Goal: Information Seeking & Learning: Find specific fact

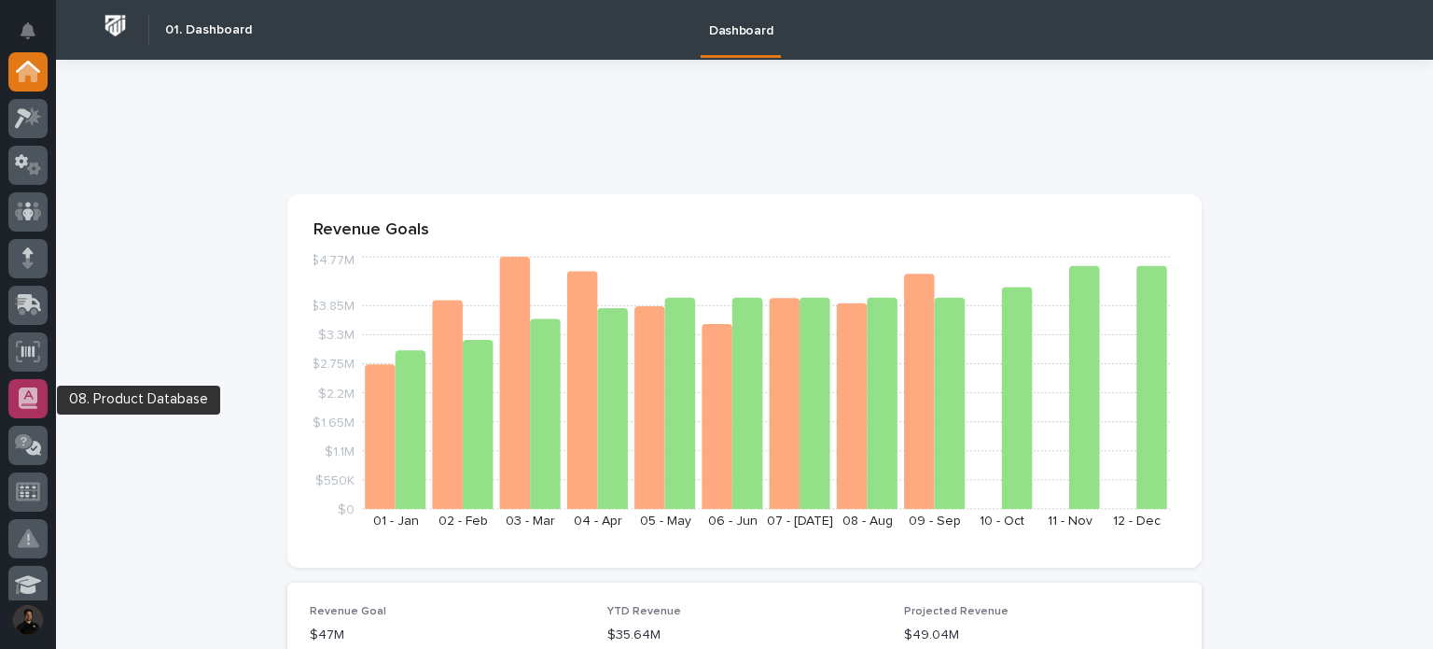
click at [13, 398] on div at bounding box center [27, 398] width 39 height 39
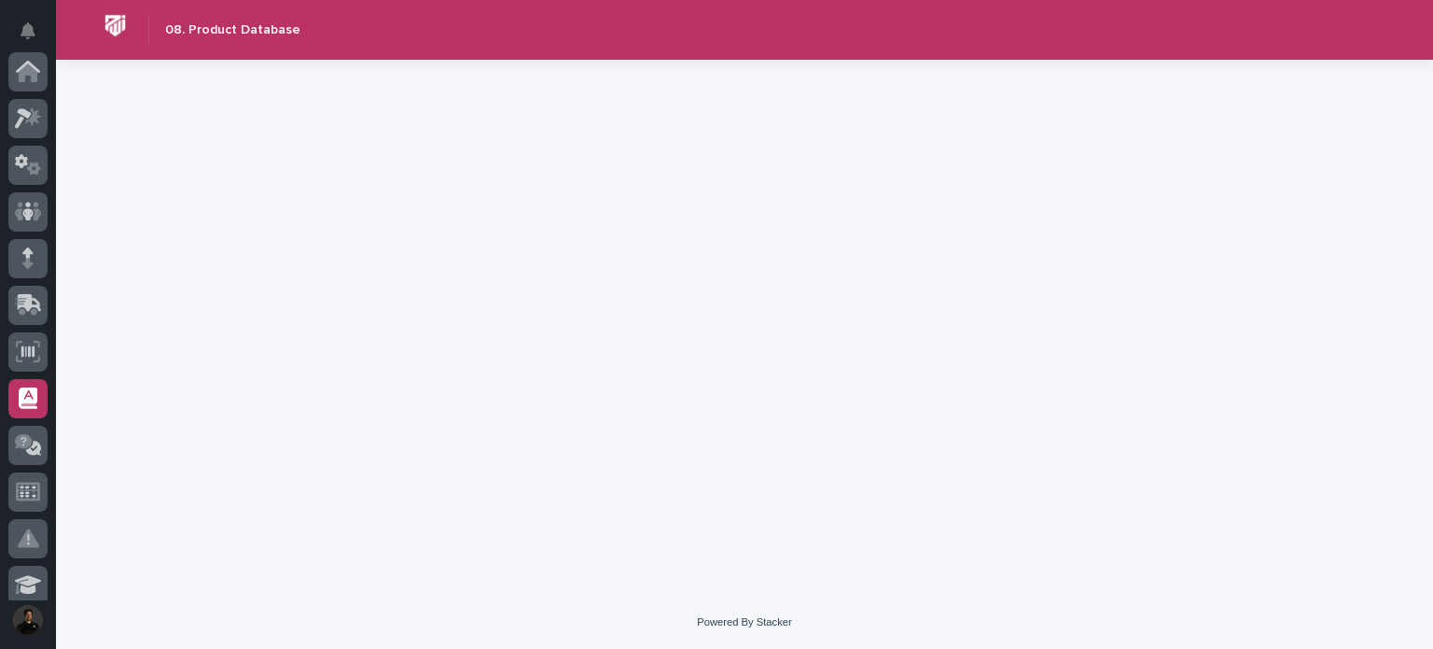
scroll to position [327, 0]
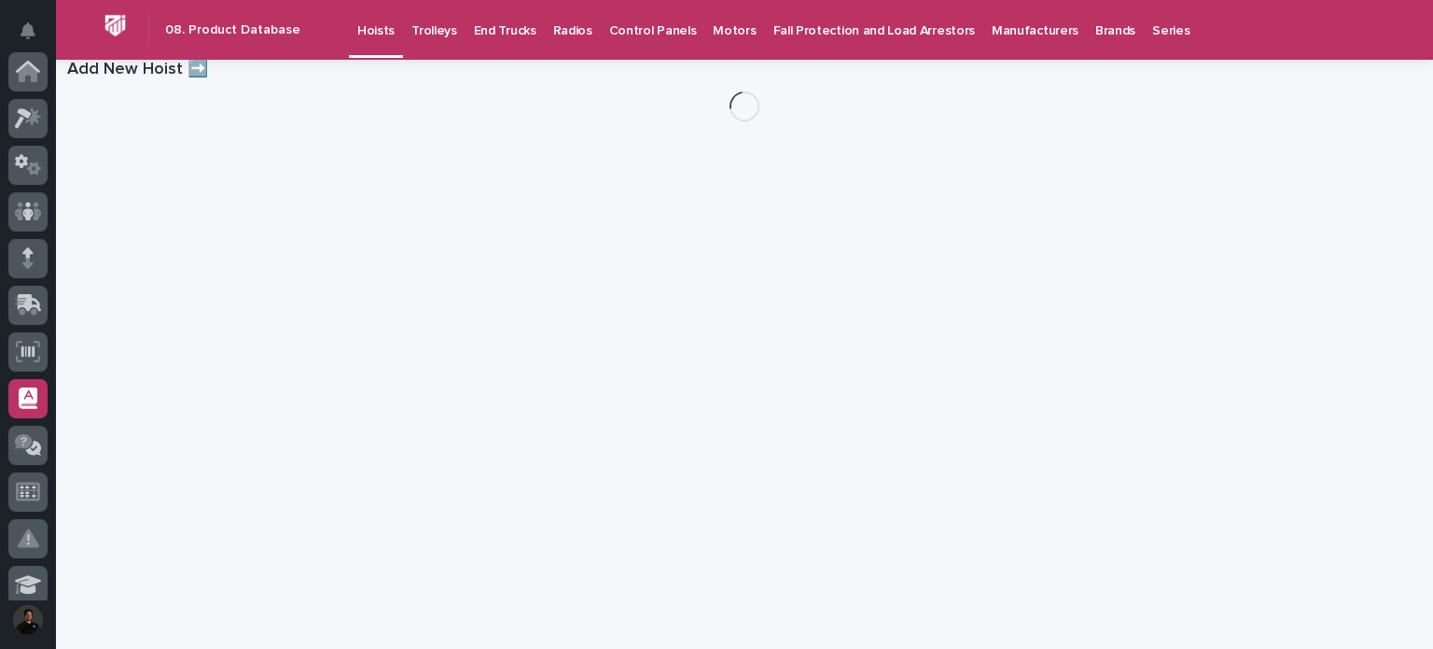
scroll to position [327, 0]
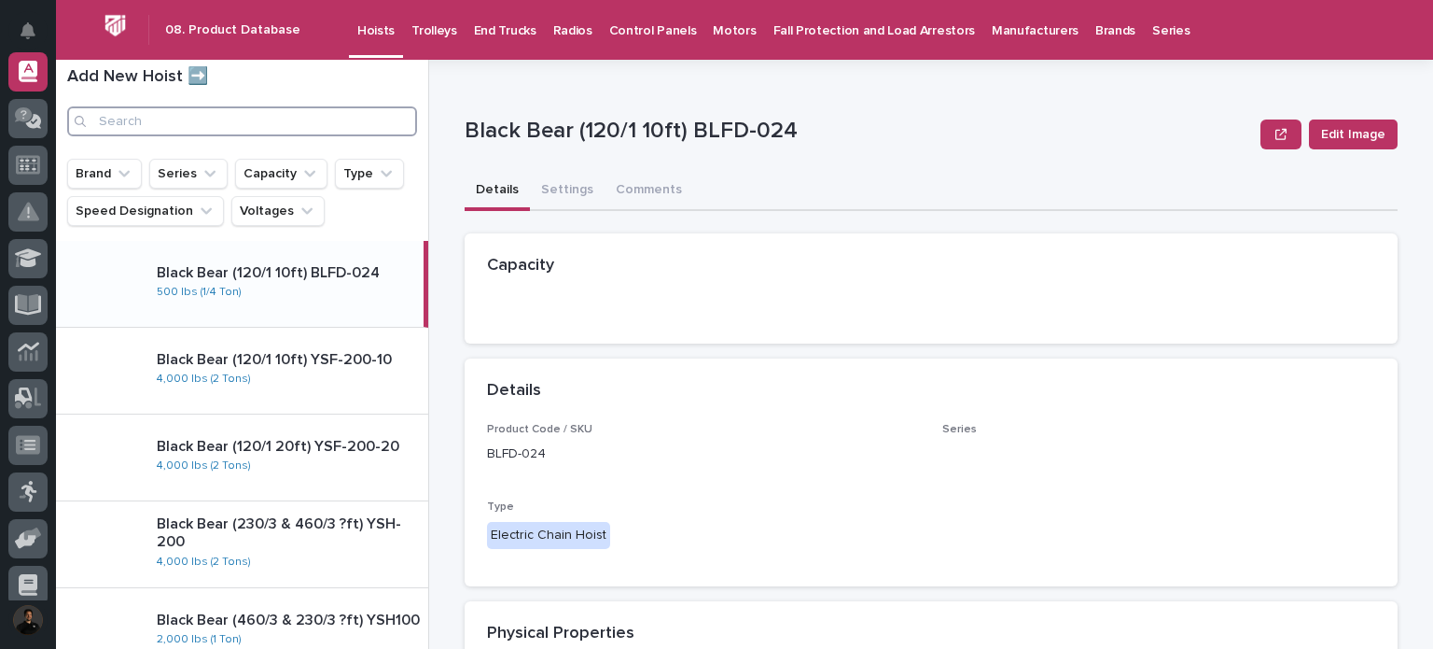
click at [176, 121] on input "Search" at bounding box center [242, 121] width 350 height 30
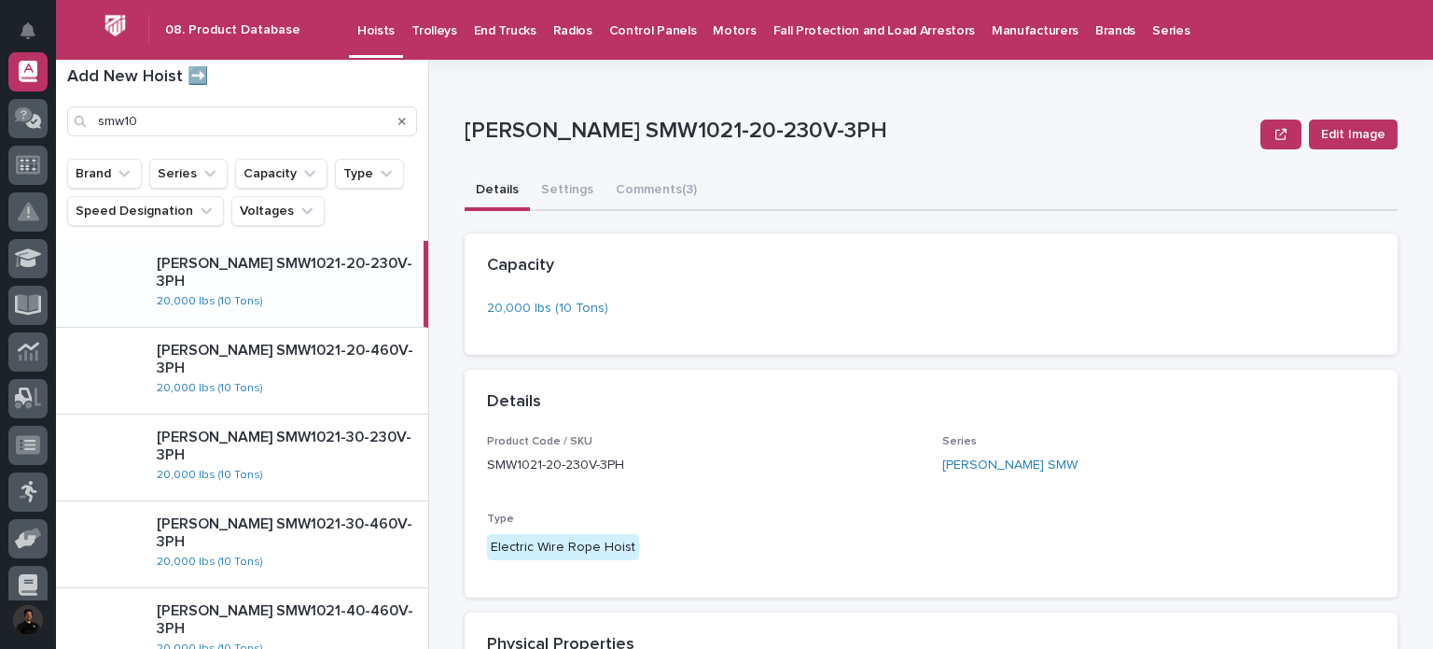
click at [353, 288] on div "Starke SMW1021-20-230V-3PH 20,000 lbs (10 Tons)" at bounding box center [283, 283] width 282 height 72
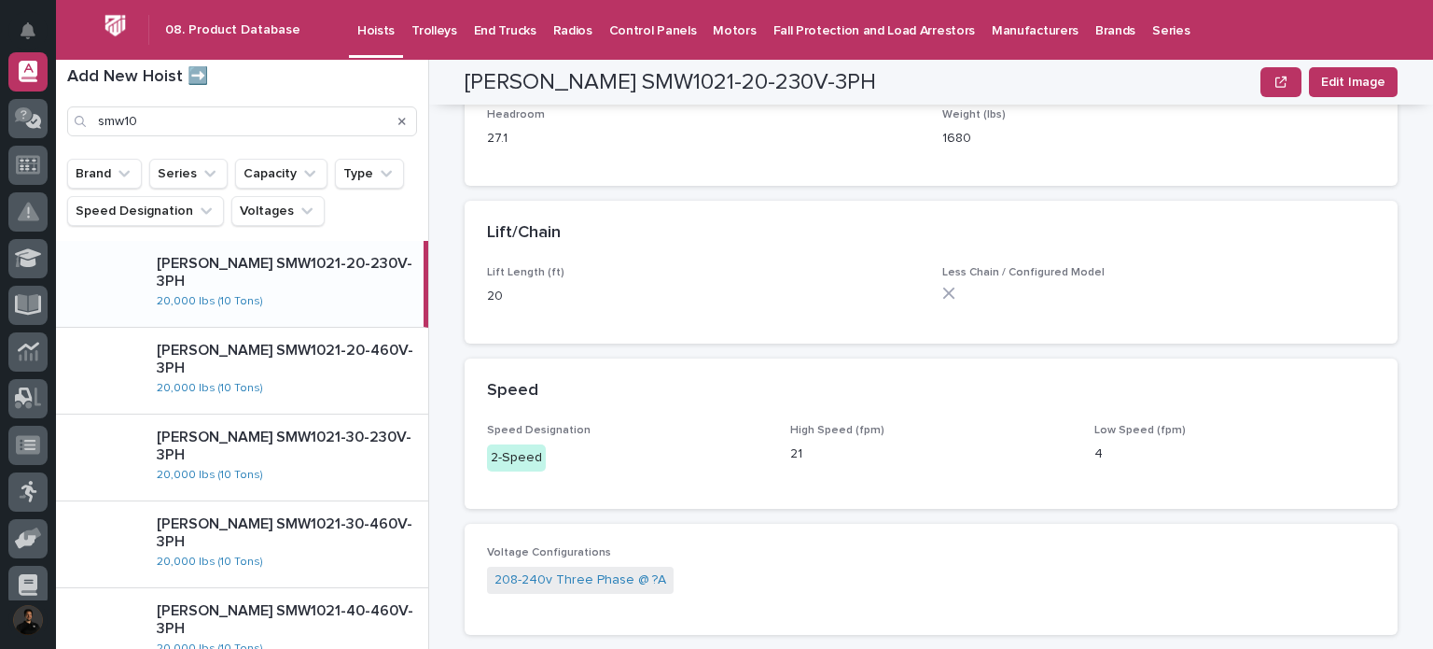
scroll to position [622, 0]
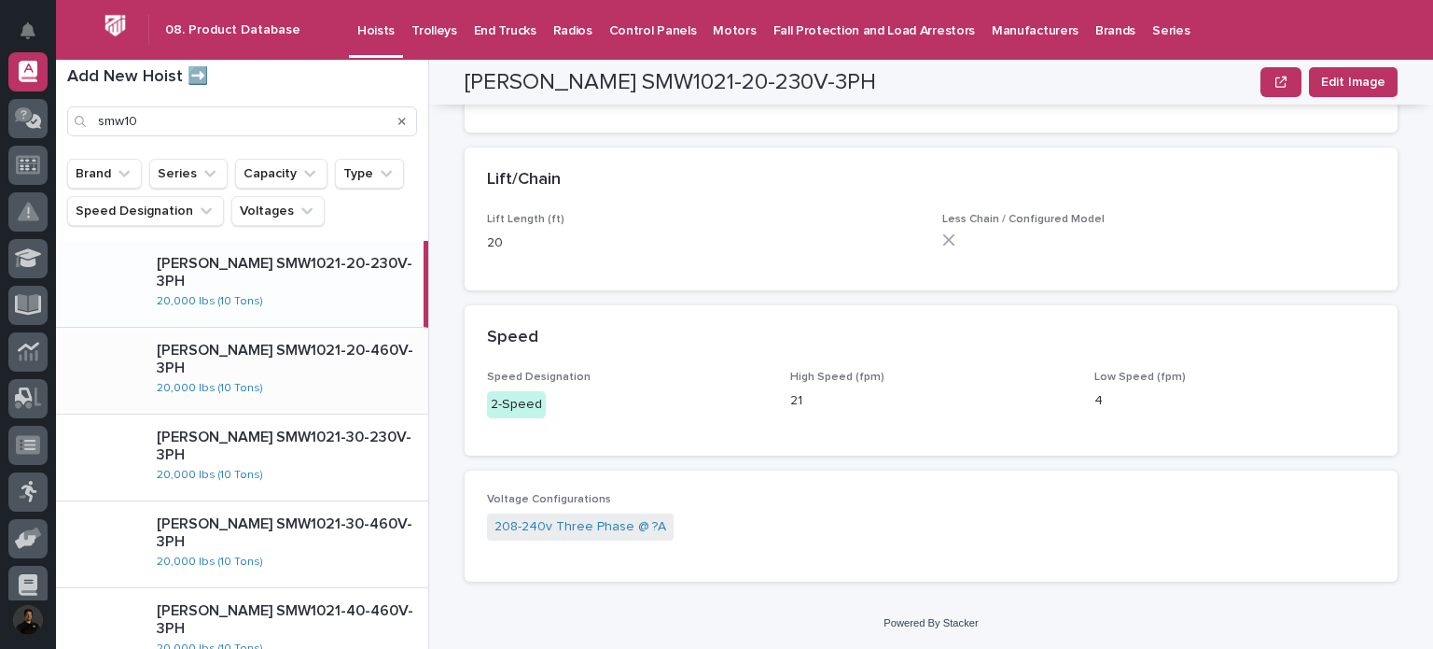
click at [299, 352] on p "Starke SMW1021-20-460V-3PH" at bounding box center [289, 359] width 264 height 35
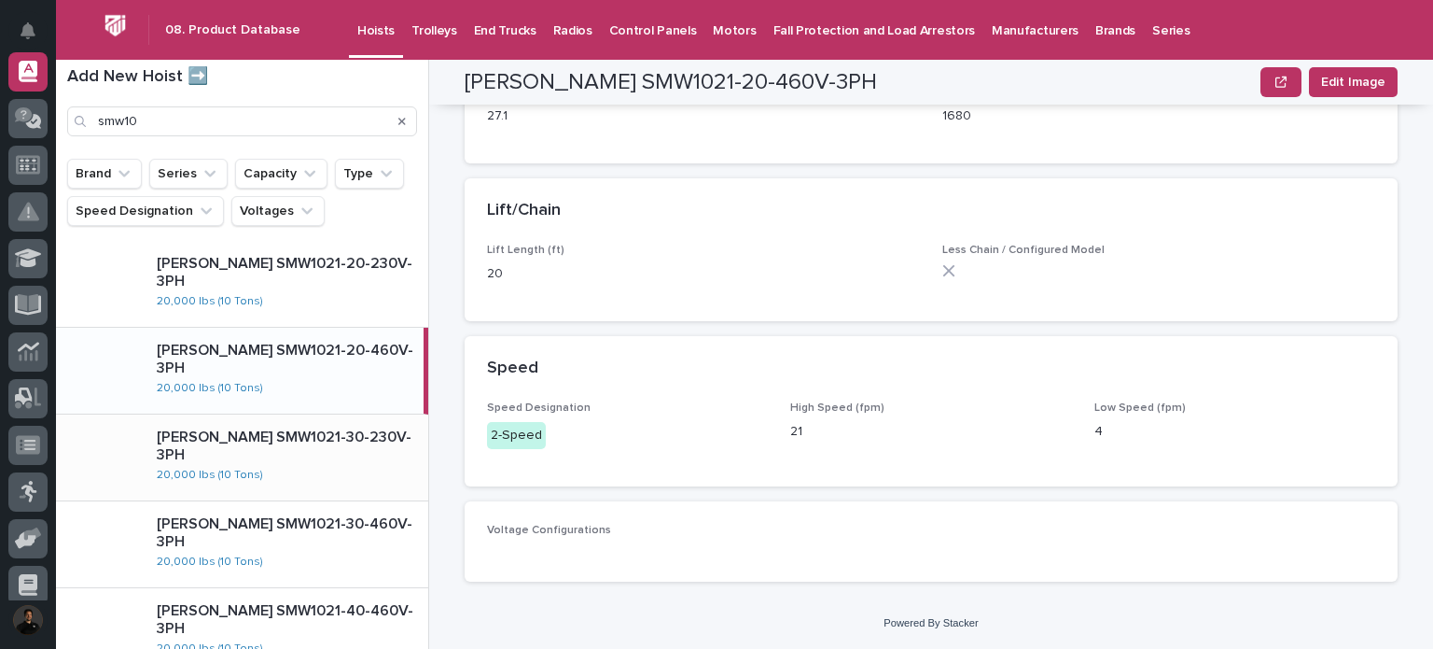
scroll to position [622, 0]
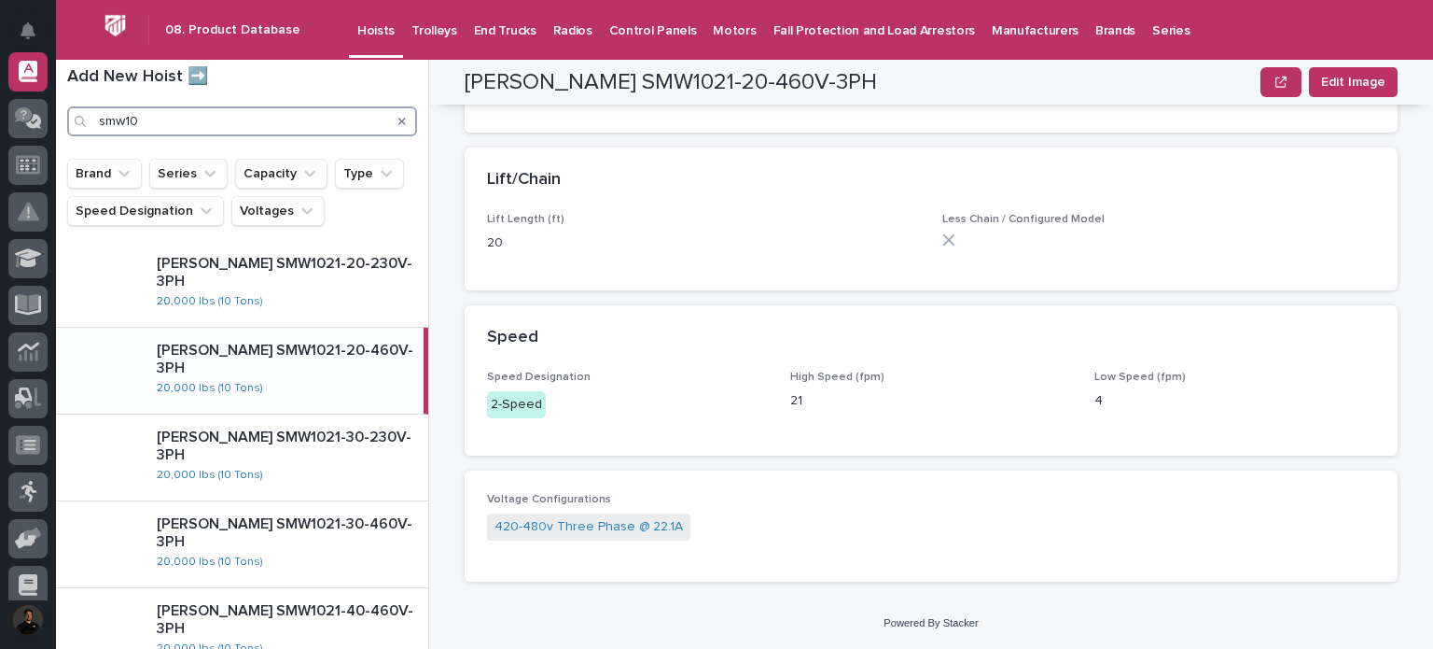
click at [228, 108] on input "smw10" at bounding box center [242, 121] width 350 height 30
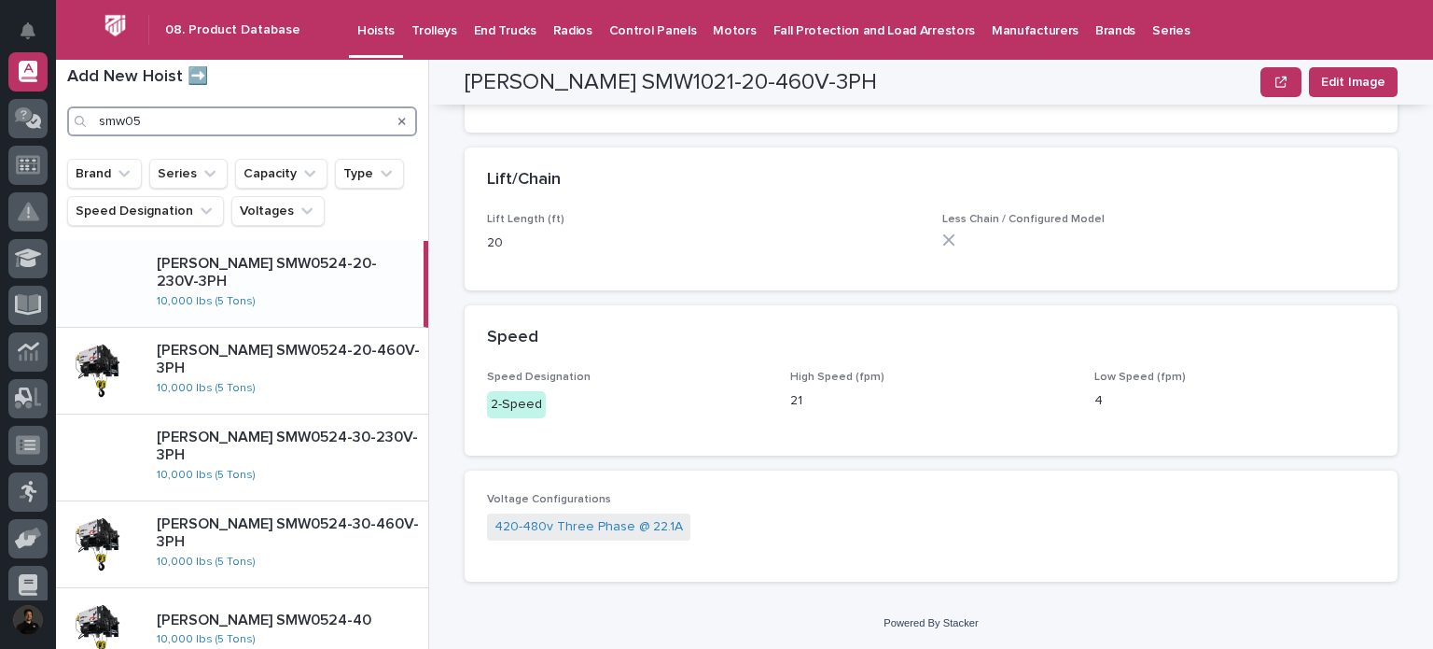
type input "smw05"
click at [300, 286] on div "Starke SMW0524-20-230V-3PH 10,000 lbs (5 Tons)" at bounding box center [283, 283] width 282 height 72
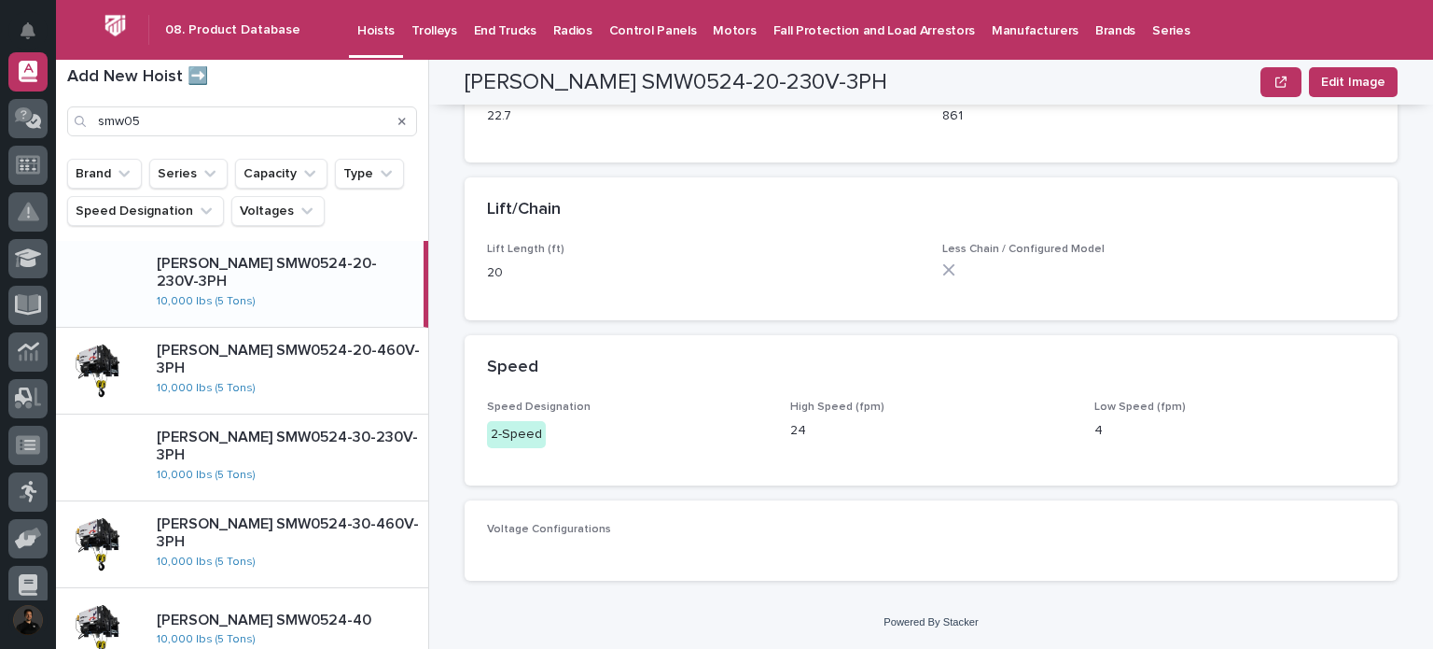
scroll to position [622, 0]
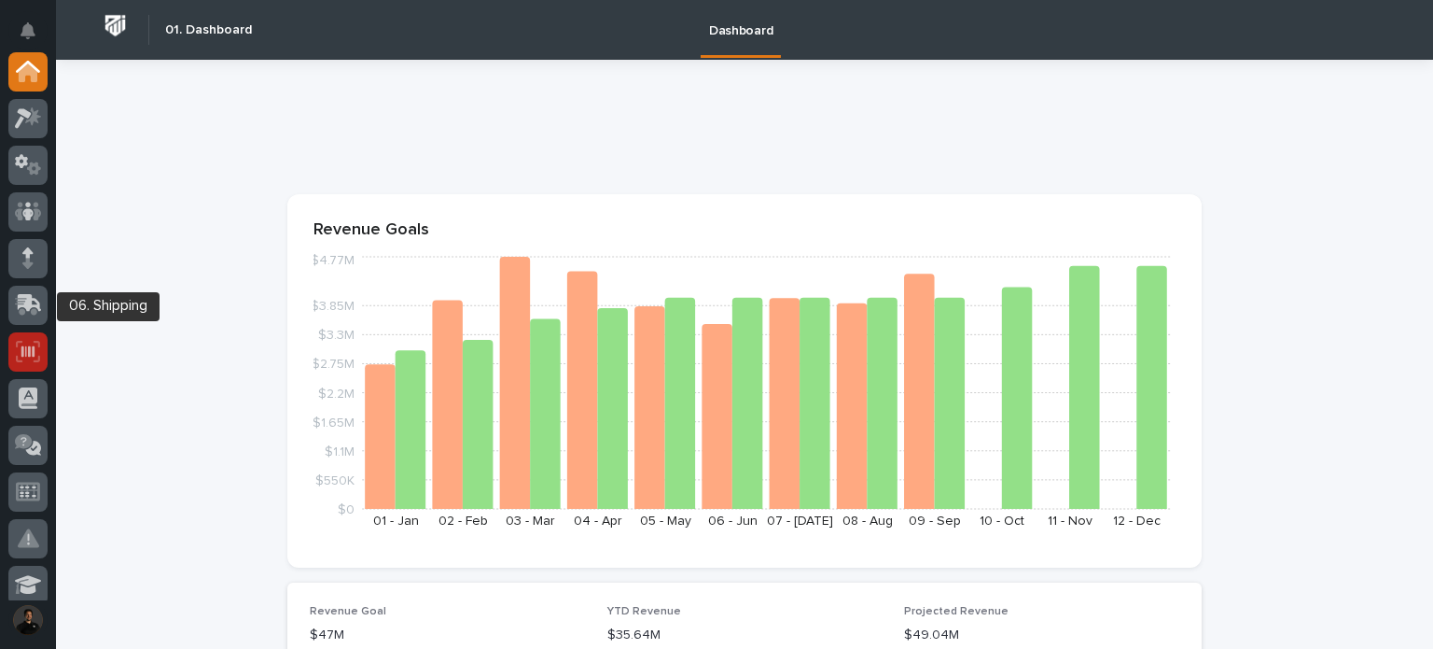
click at [39, 368] on link at bounding box center [27, 351] width 39 height 39
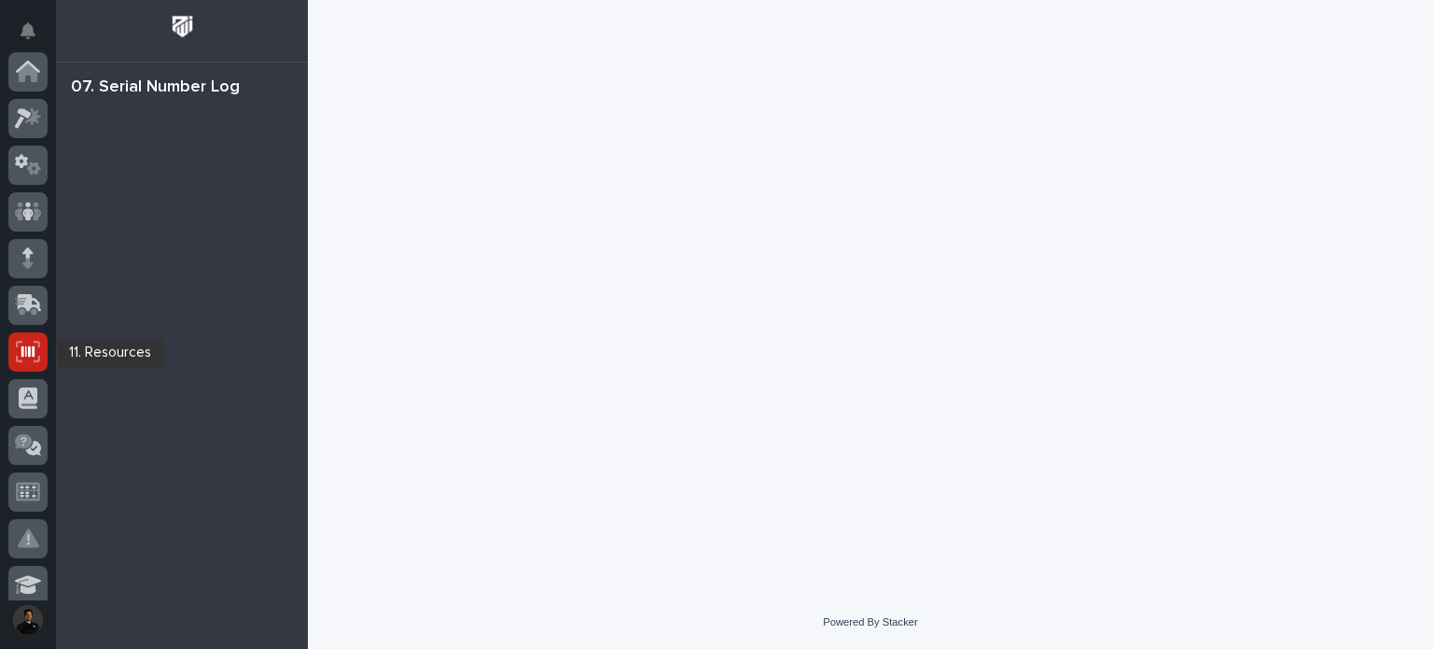
scroll to position [280, 0]
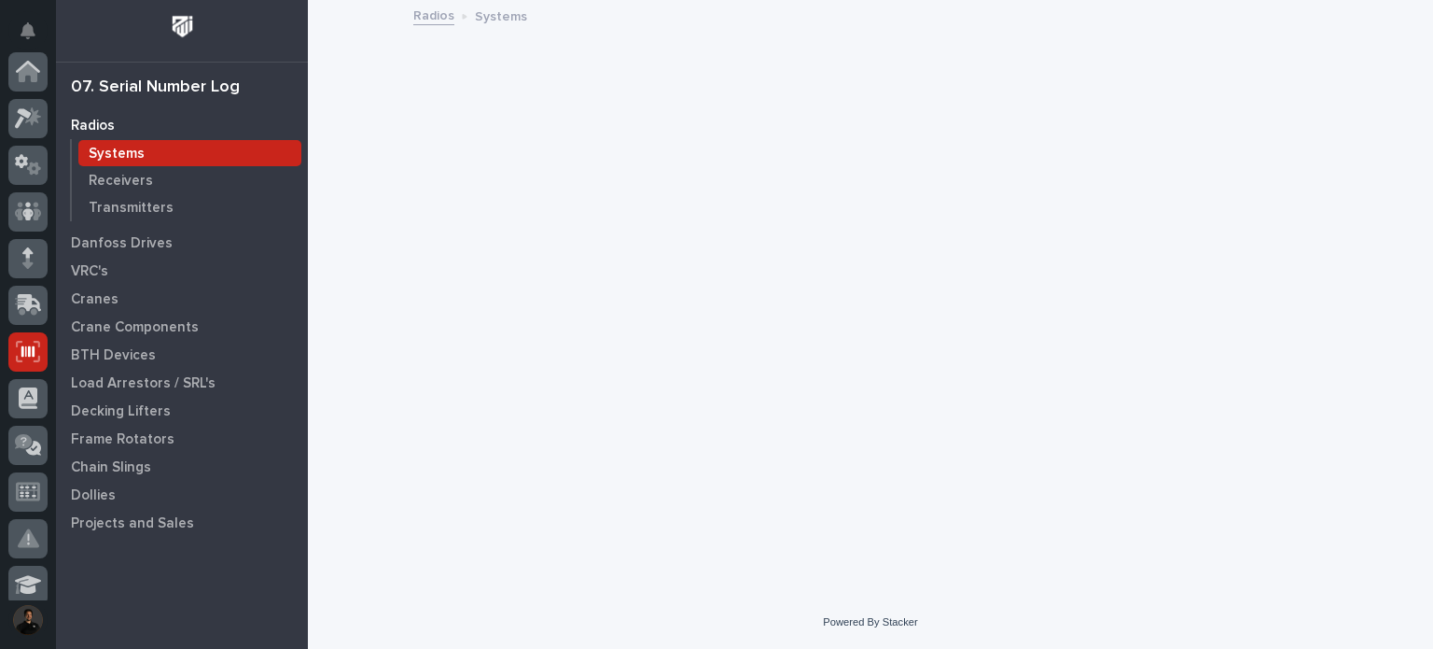
scroll to position [280, 0]
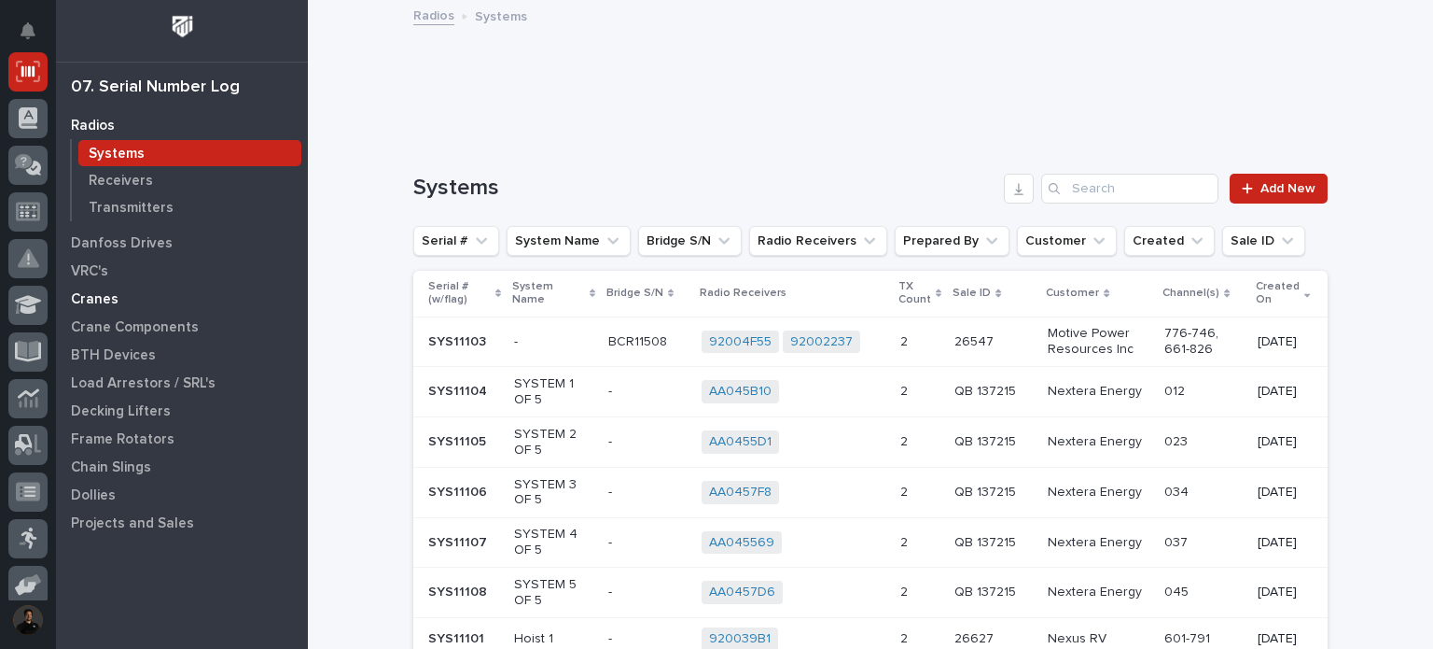
click at [82, 293] on p "Cranes" at bounding box center [95, 299] width 48 height 17
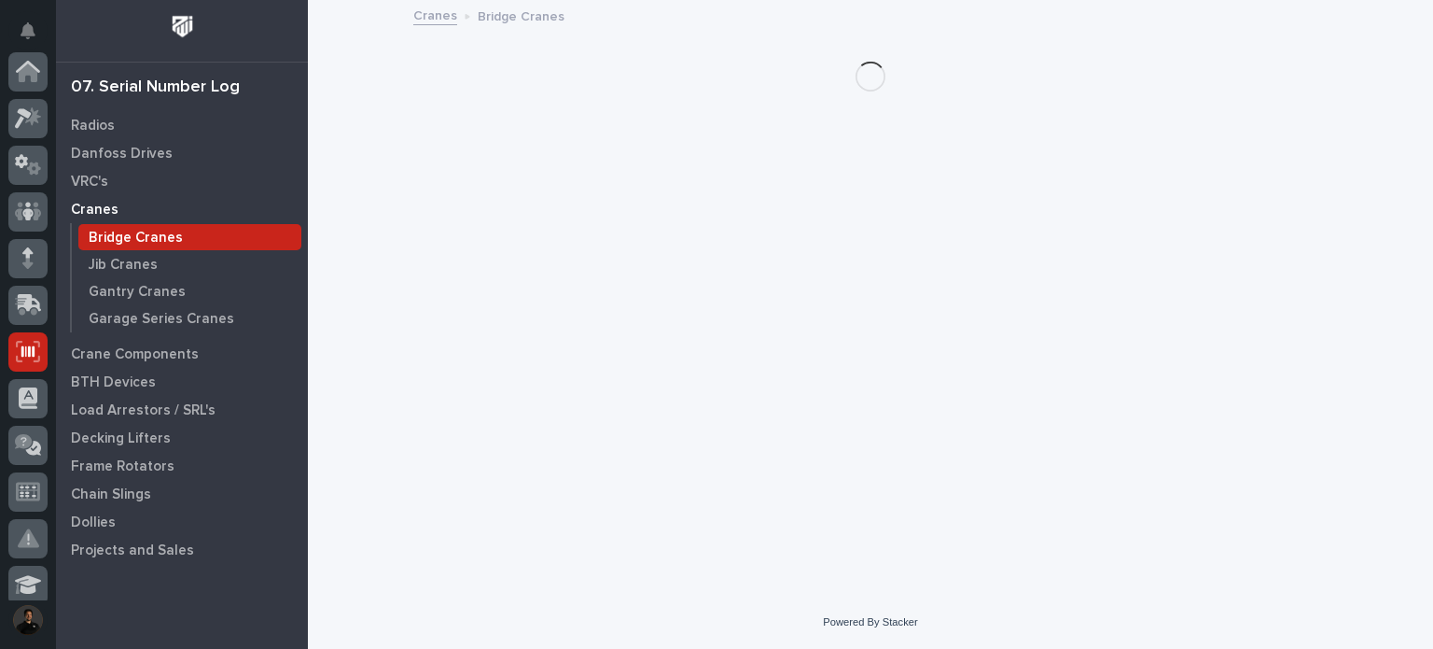
scroll to position [280, 0]
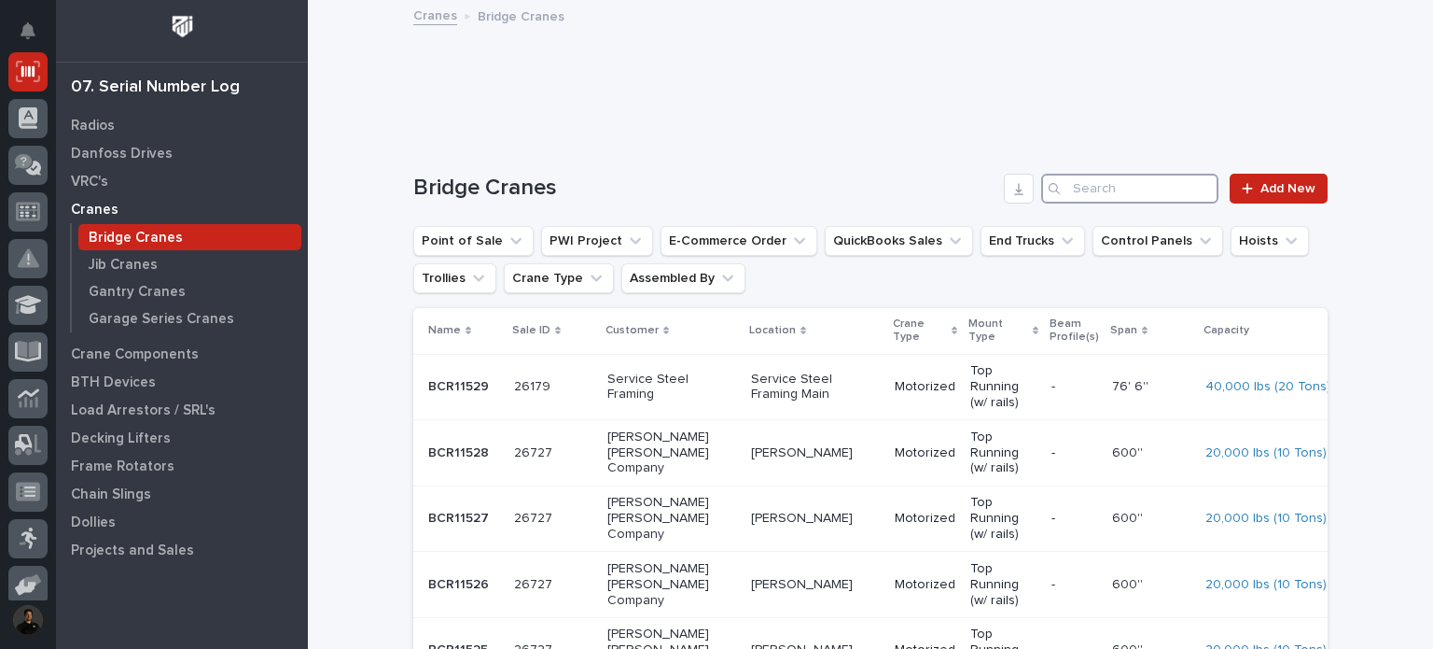
click at [1100, 197] on input "Search" at bounding box center [1129, 189] width 177 height 30
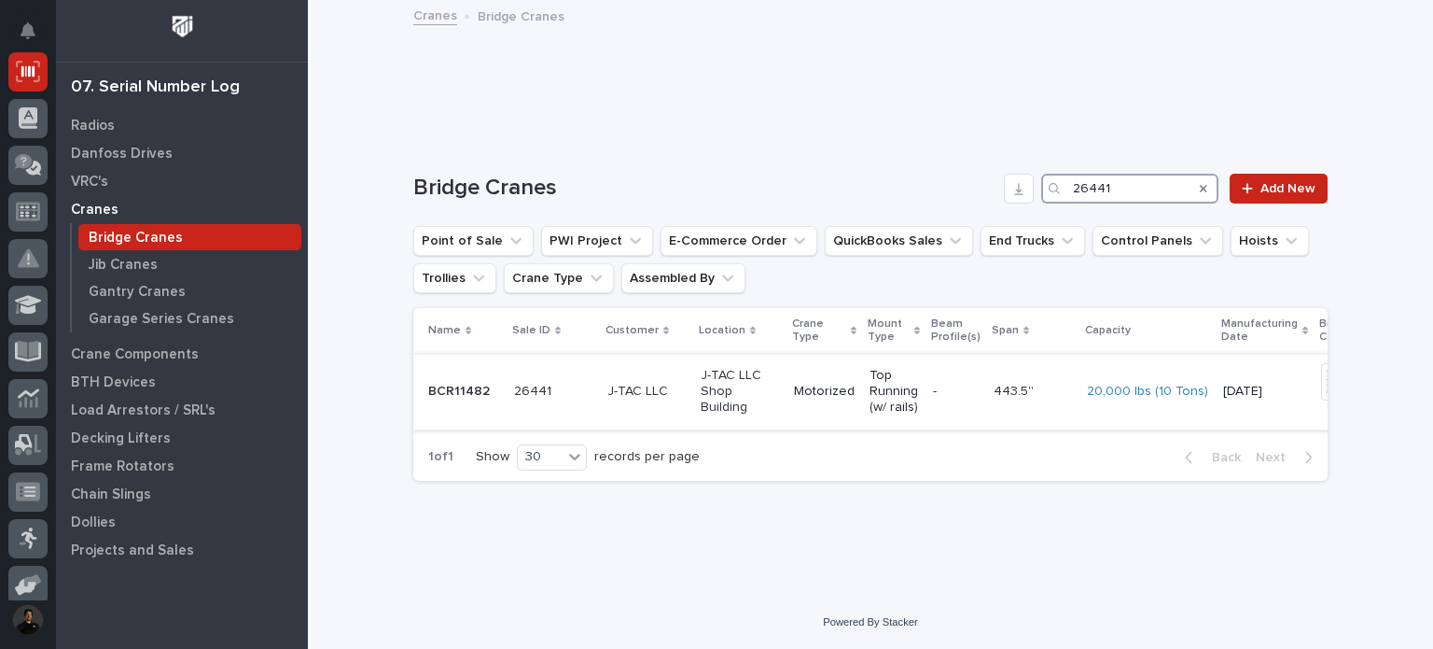
type input "26441"
click at [744, 397] on p "J-TAC LLC Shop Building" at bounding box center [740, 391] width 78 height 47
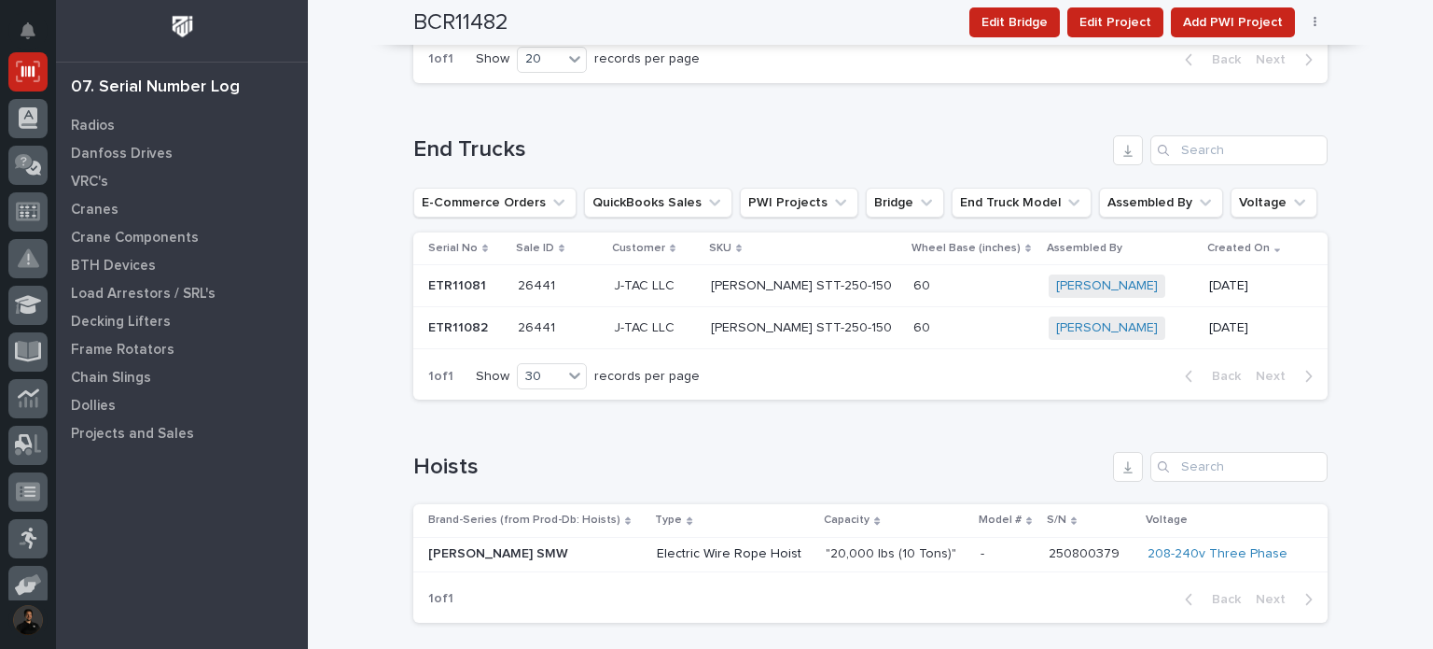
scroll to position [2177, 0]
click at [906, 296] on td "60 60" at bounding box center [973, 284] width 135 height 42
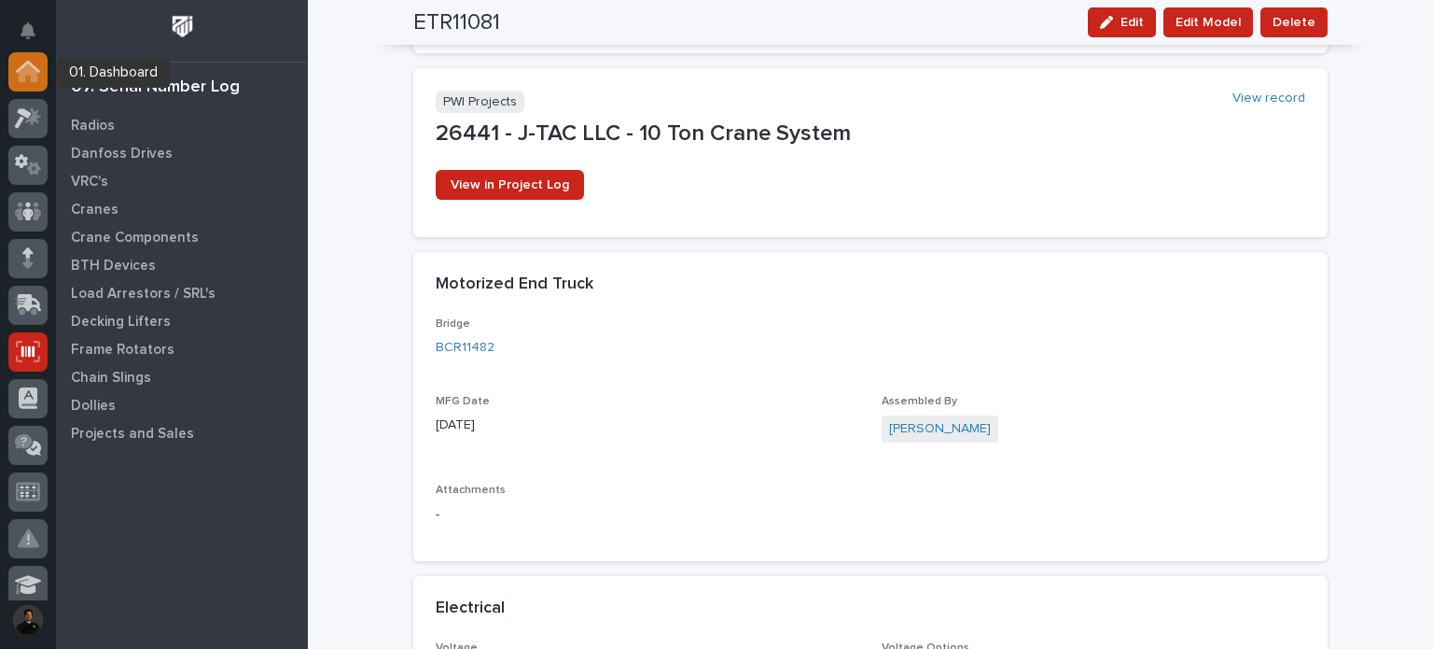
click at [33, 75] on icon at bounding box center [28, 72] width 19 height 19
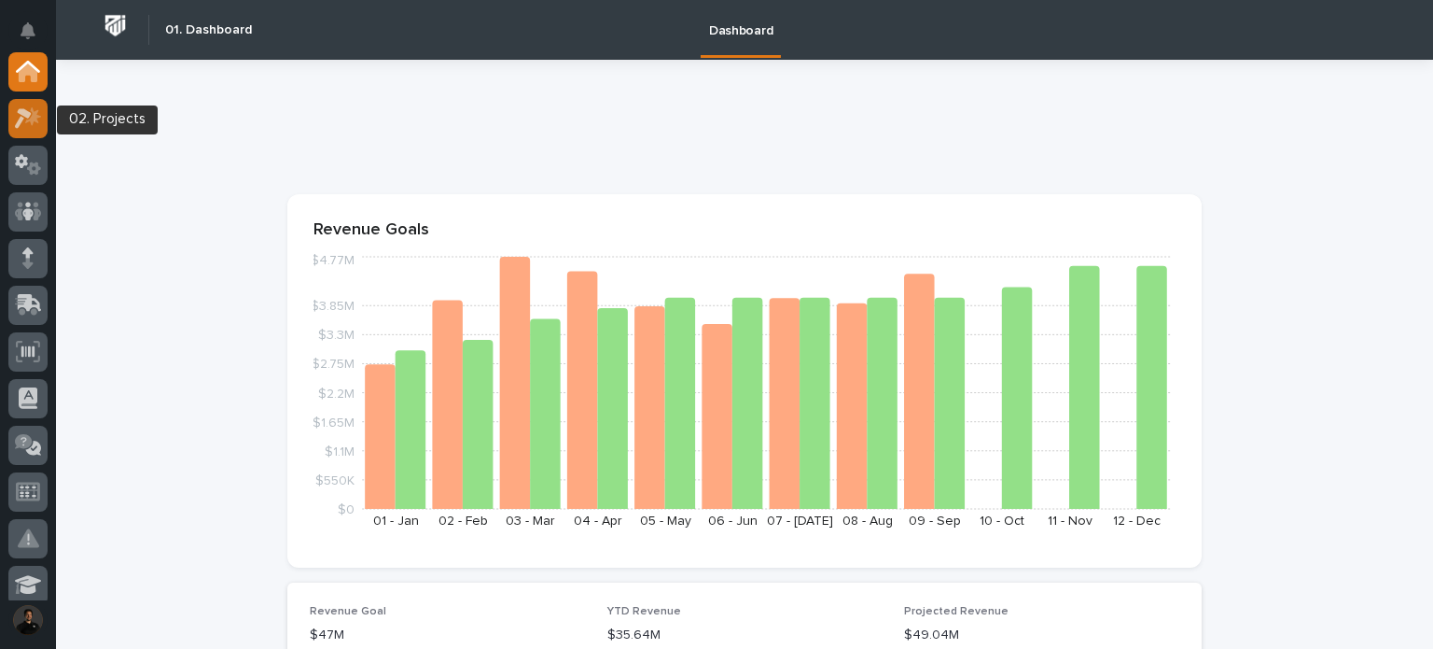
click at [38, 120] on icon at bounding box center [28, 117] width 27 height 21
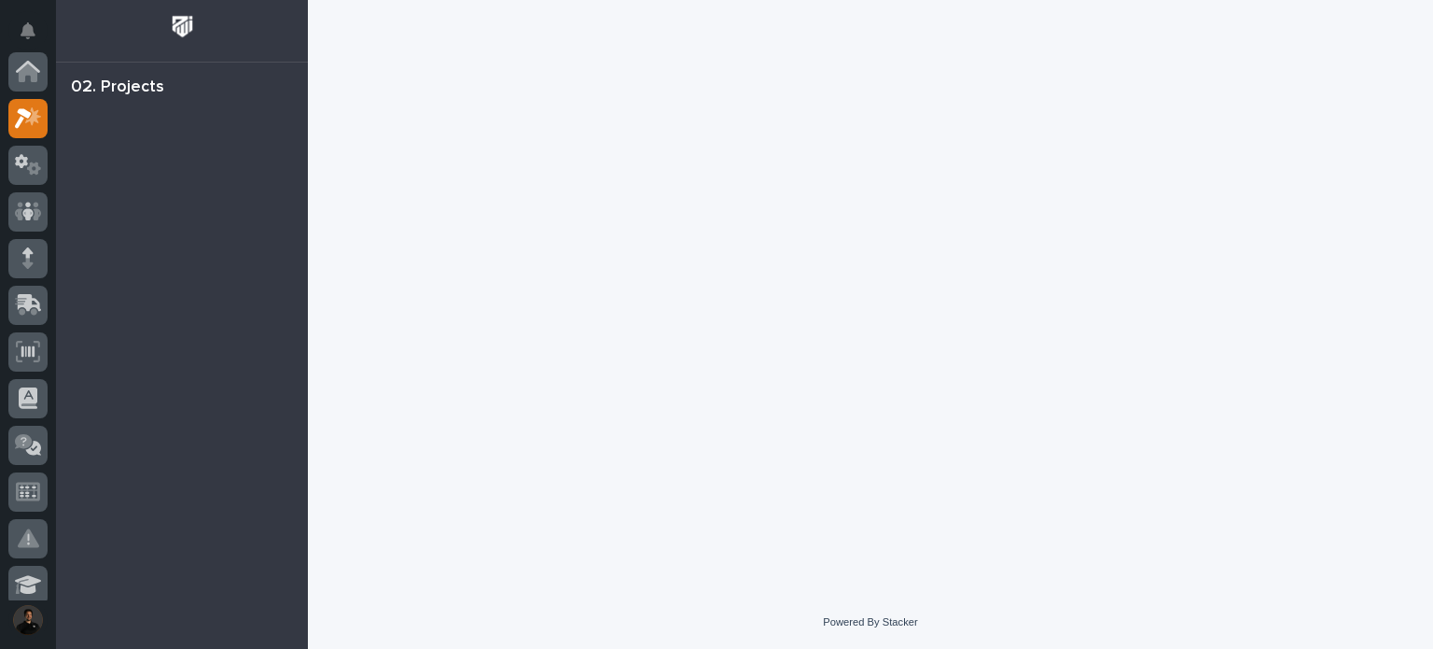
scroll to position [47, 0]
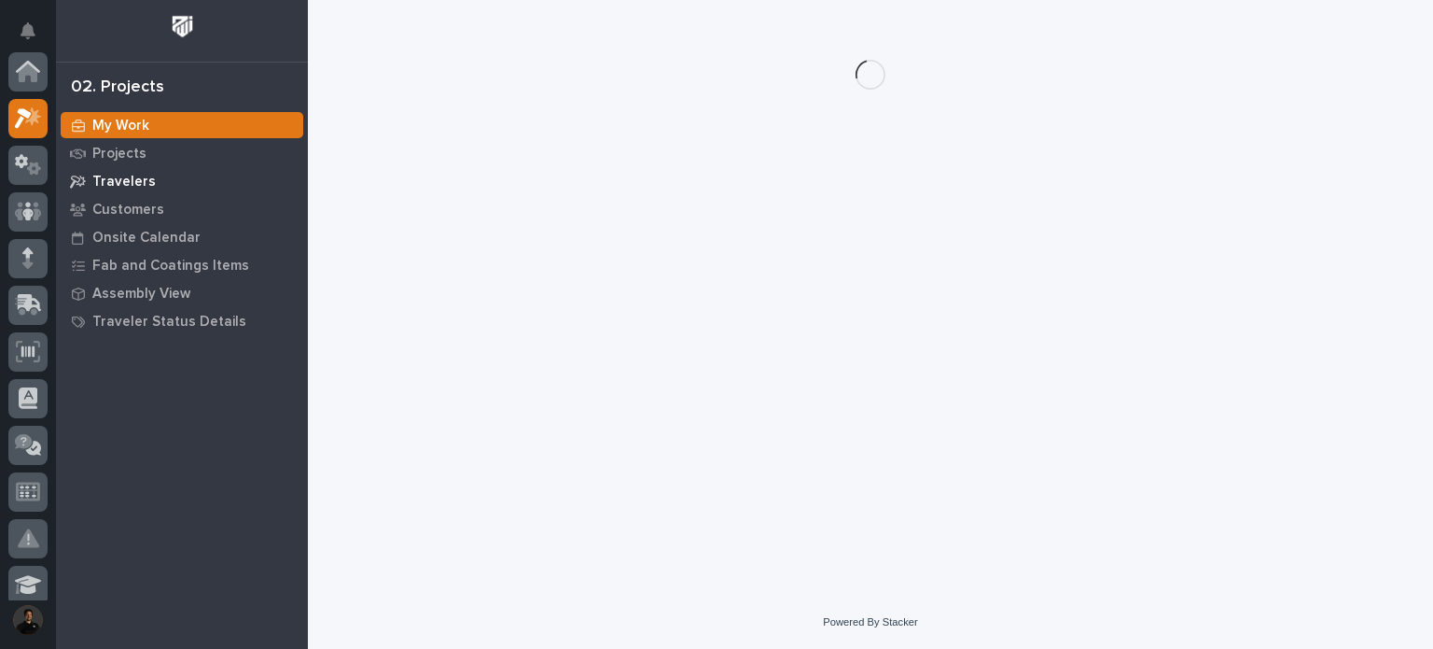
scroll to position [47, 0]
click at [120, 151] on p "Projects" at bounding box center [119, 154] width 54 height 17
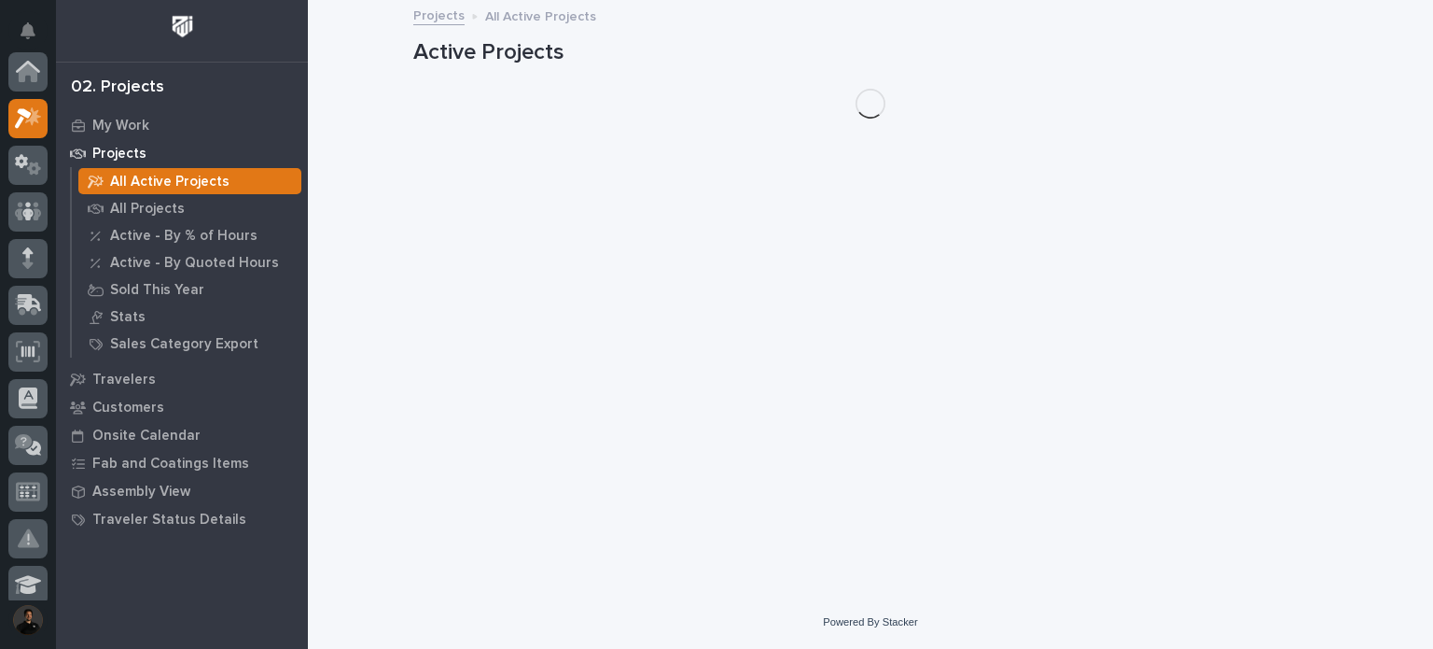
scroll to position [47, 0]
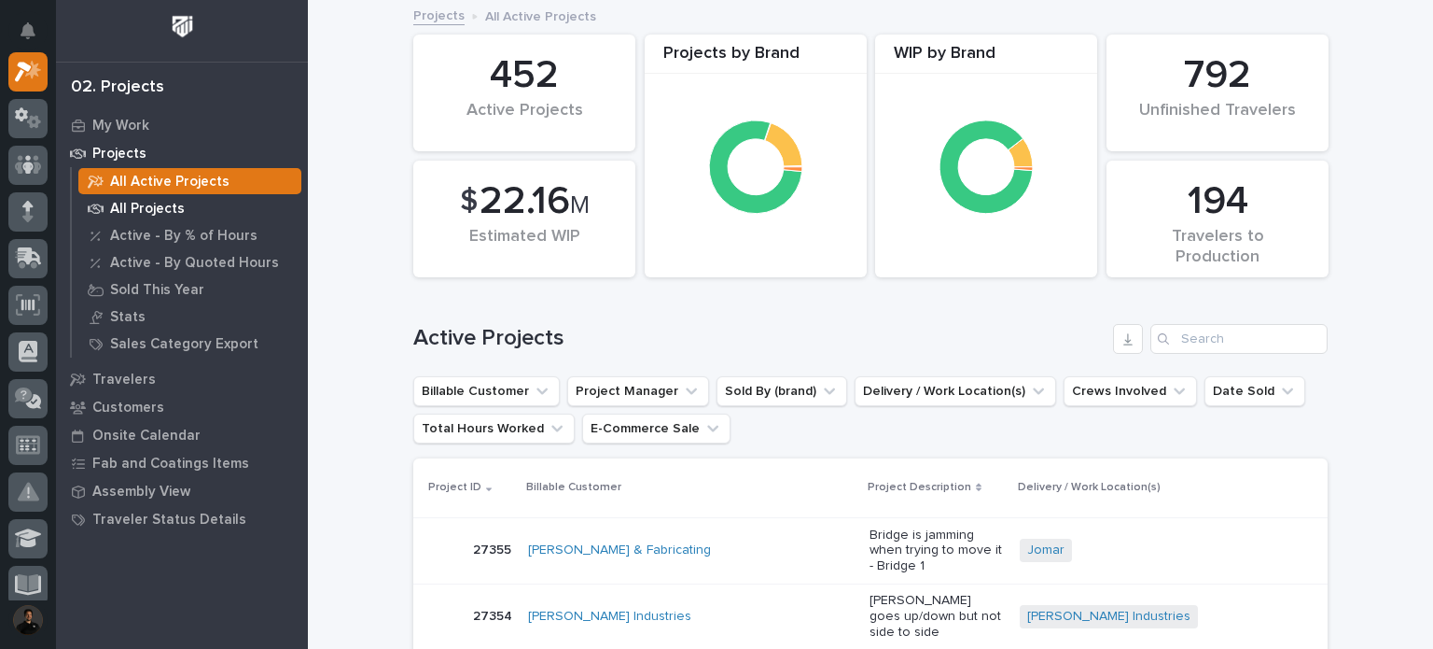
click at [166, 202] on p "All Projects" at bounding box center [147, 209] width 75 height 17
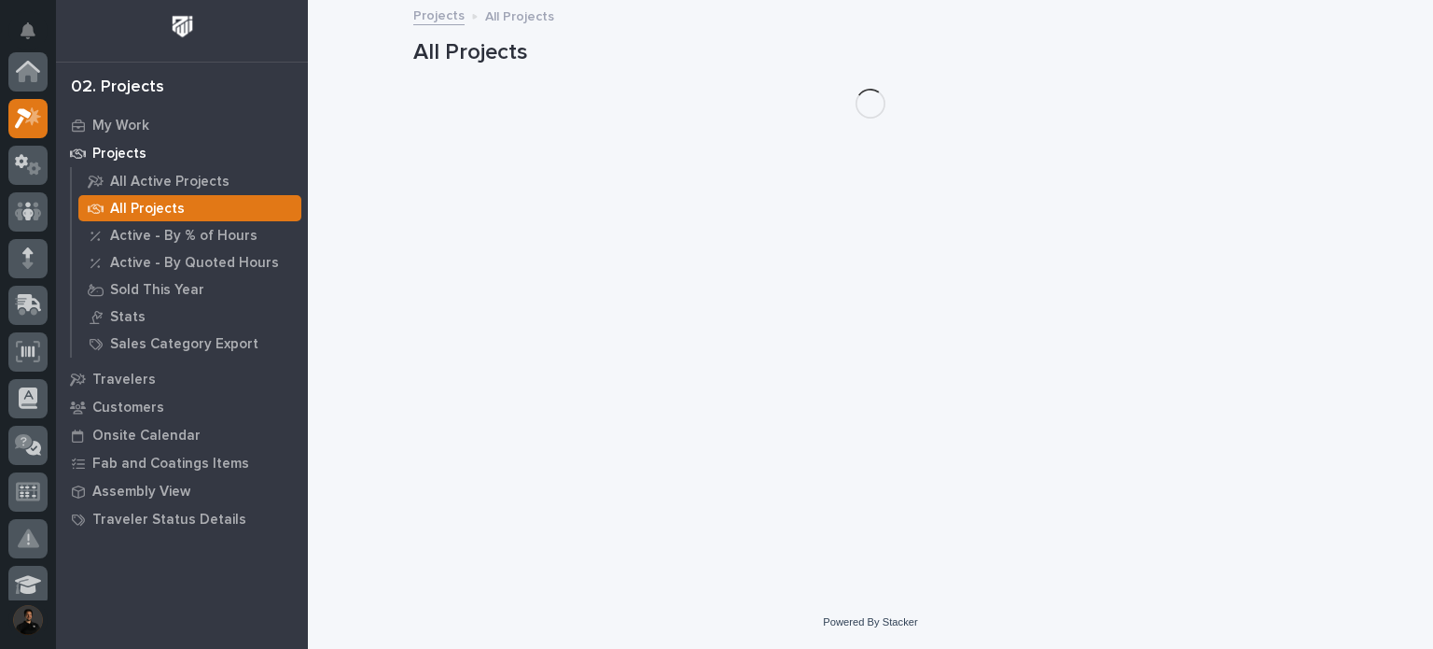
scroll to position [47, 0]
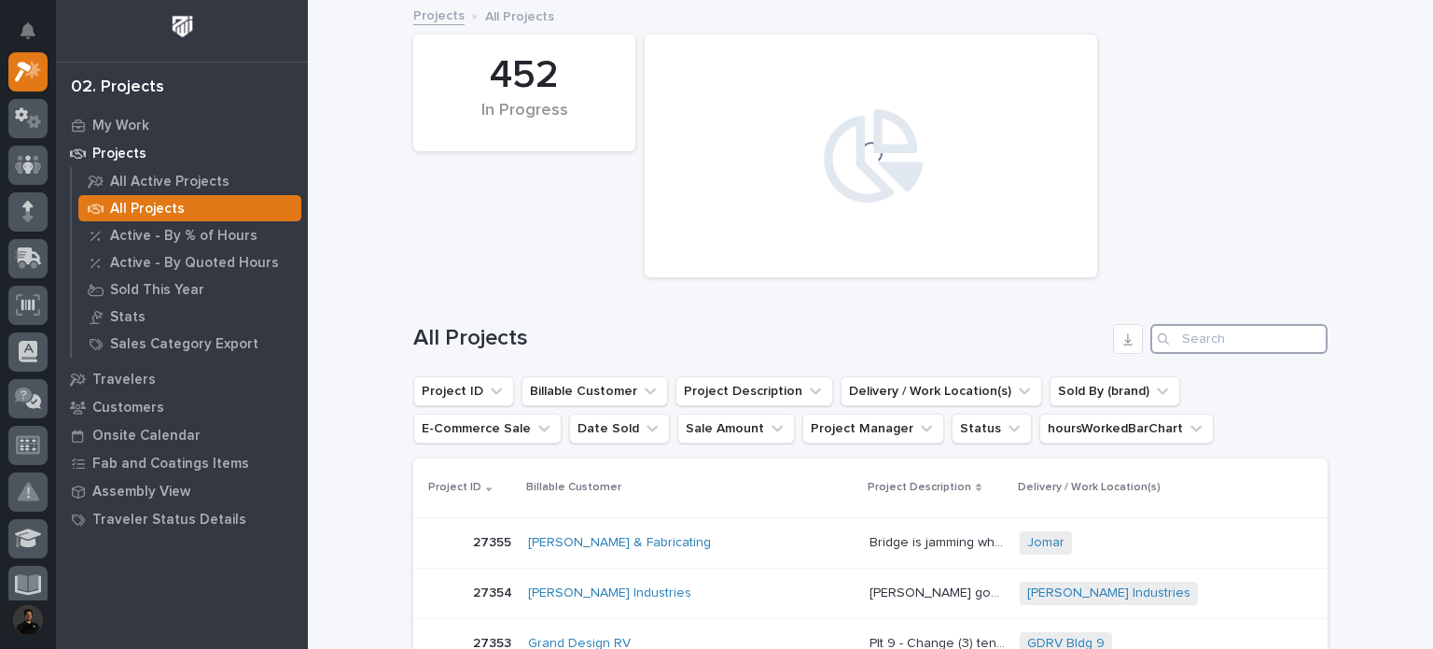
click at [1185, 348] on input "Search" at bounding box center [1239, 339] width 177 height 30
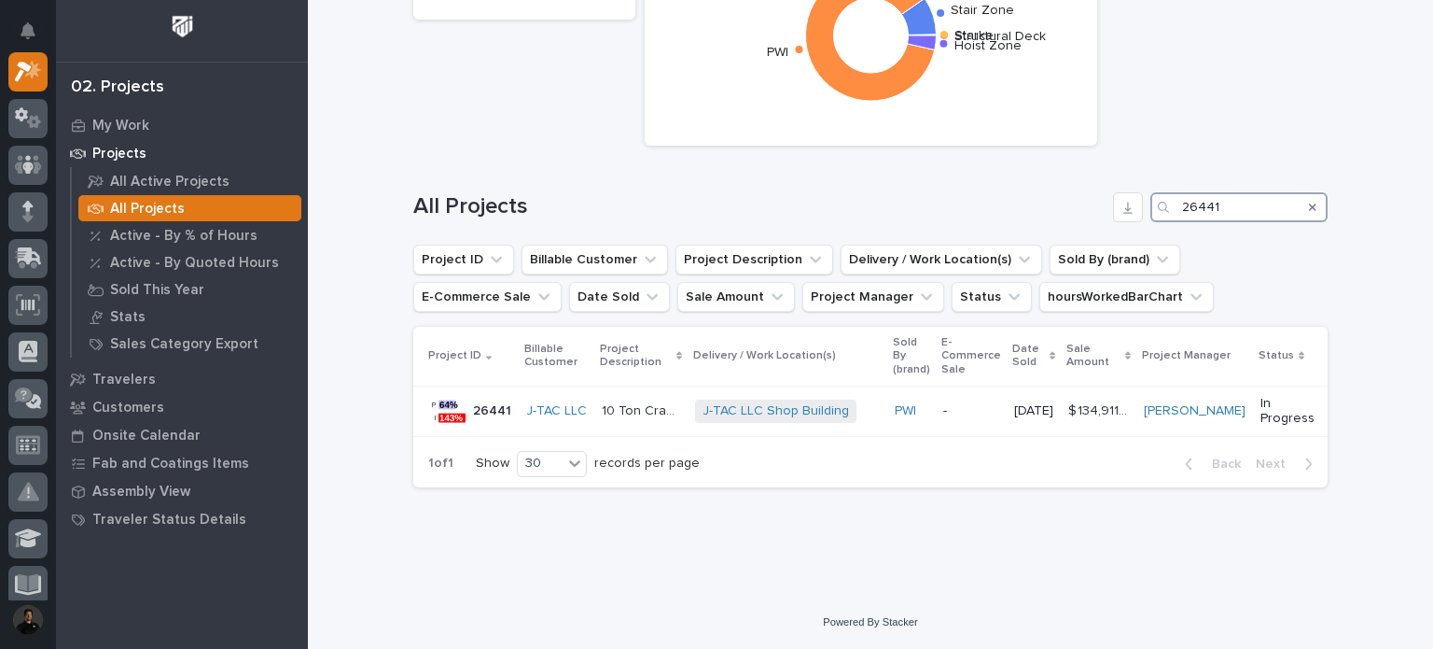
scroll to position [131, 0]
type input "26441"
click at [602, 411] on p "10 Ton Crane System" at bounding box center [643, 410] width 82 height 20
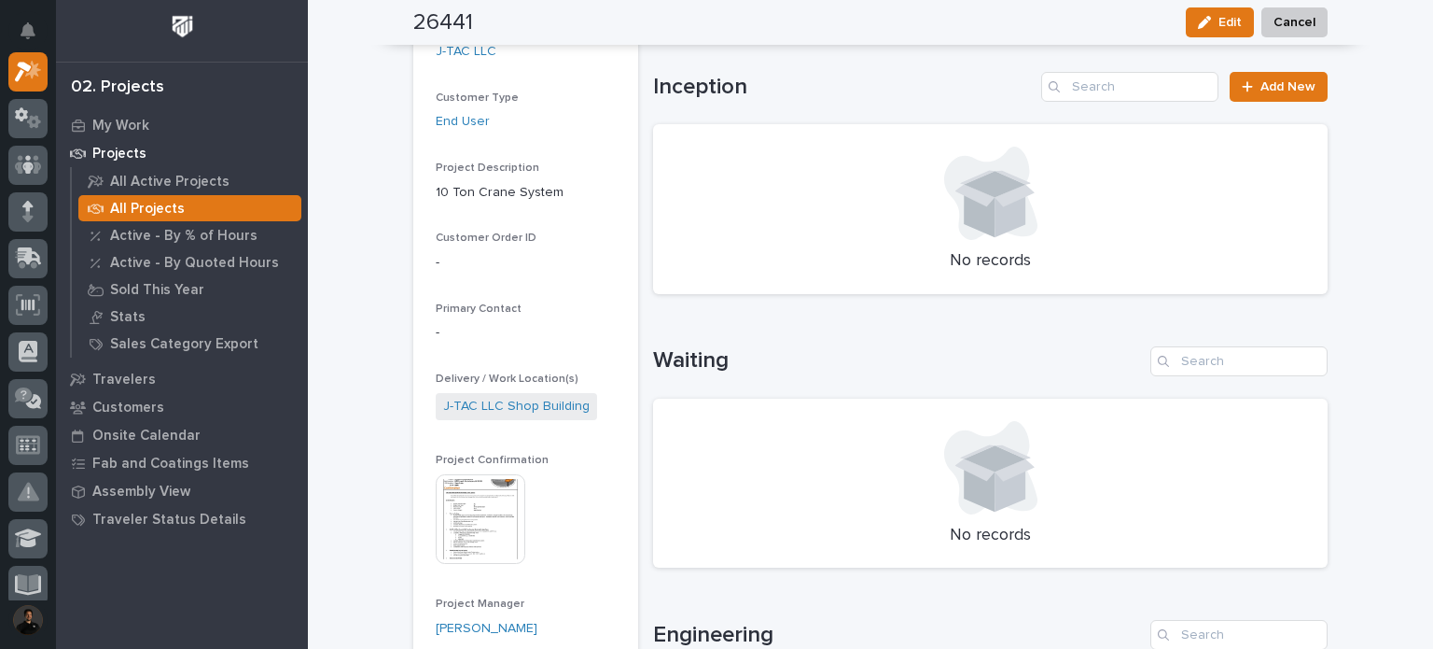
scroll to position [373, 0]
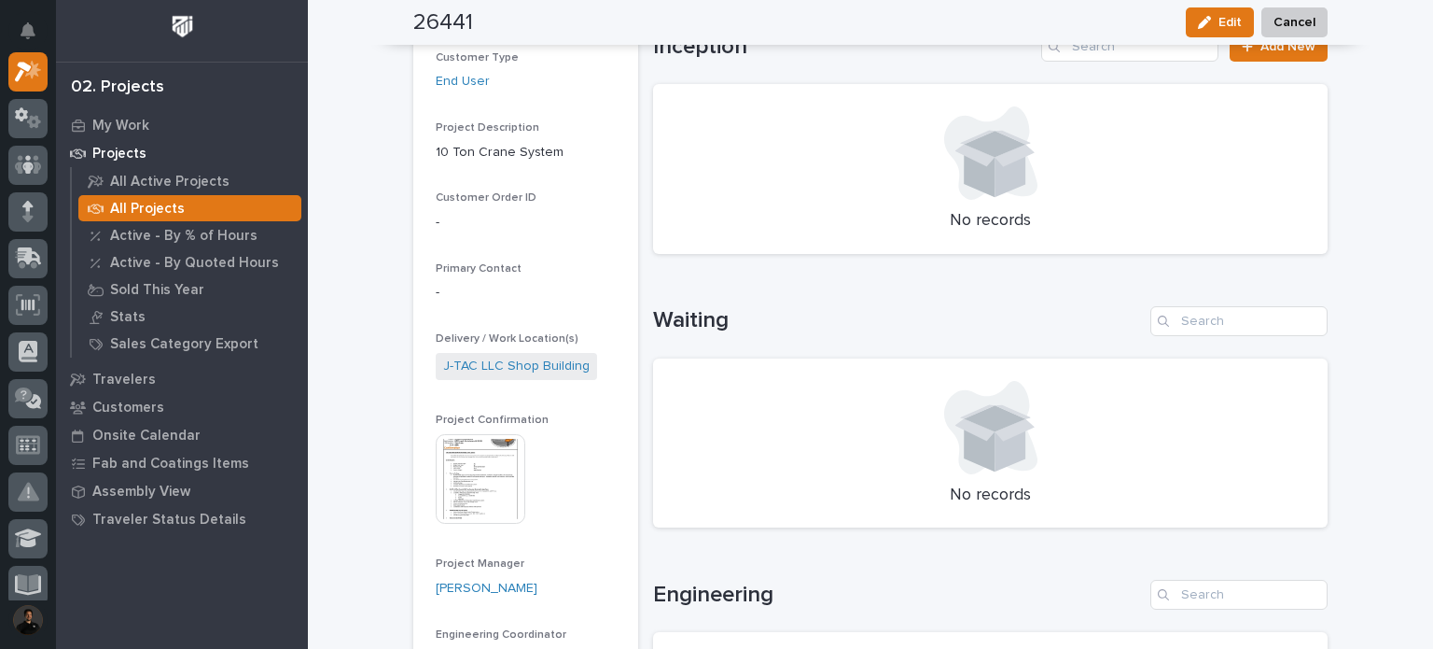
click at [473, 462] on img at bounding box center [481, 479] width 90 height 90
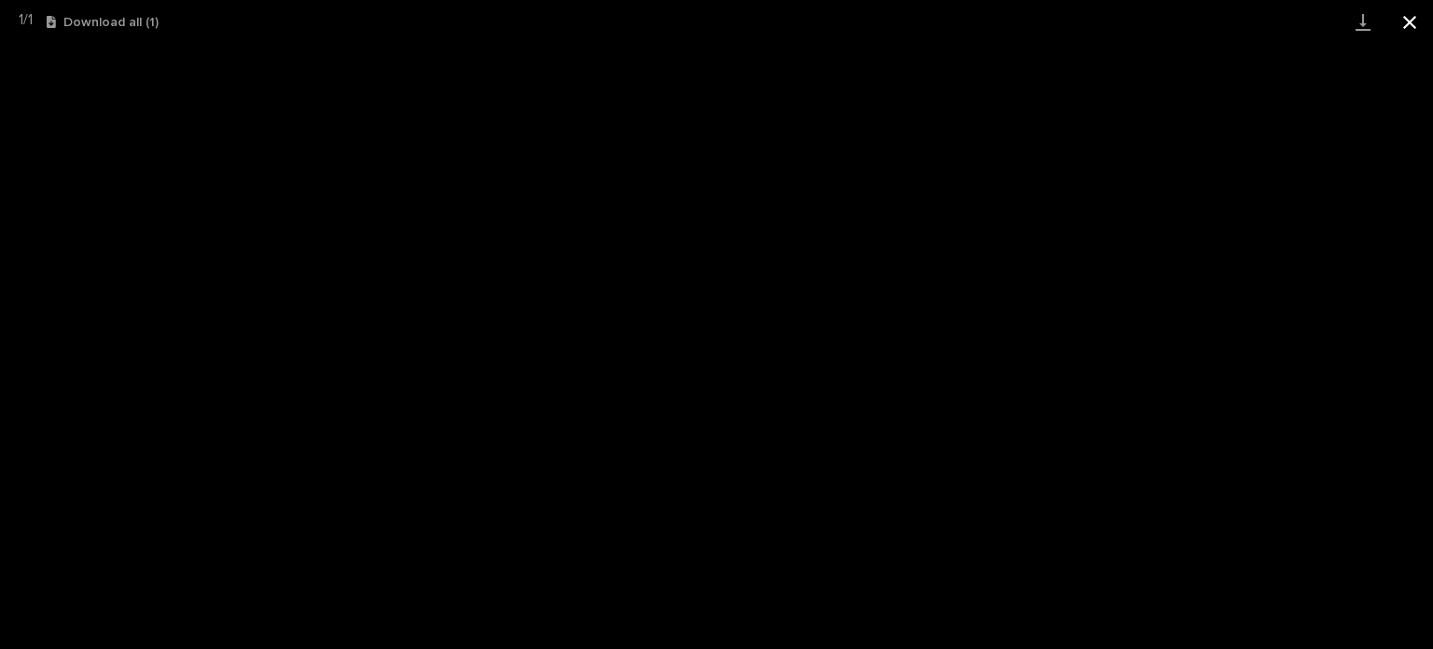
click at [1406, 20] on button "Close gallery" at bounding box center [1410, 22] width 47 height 44
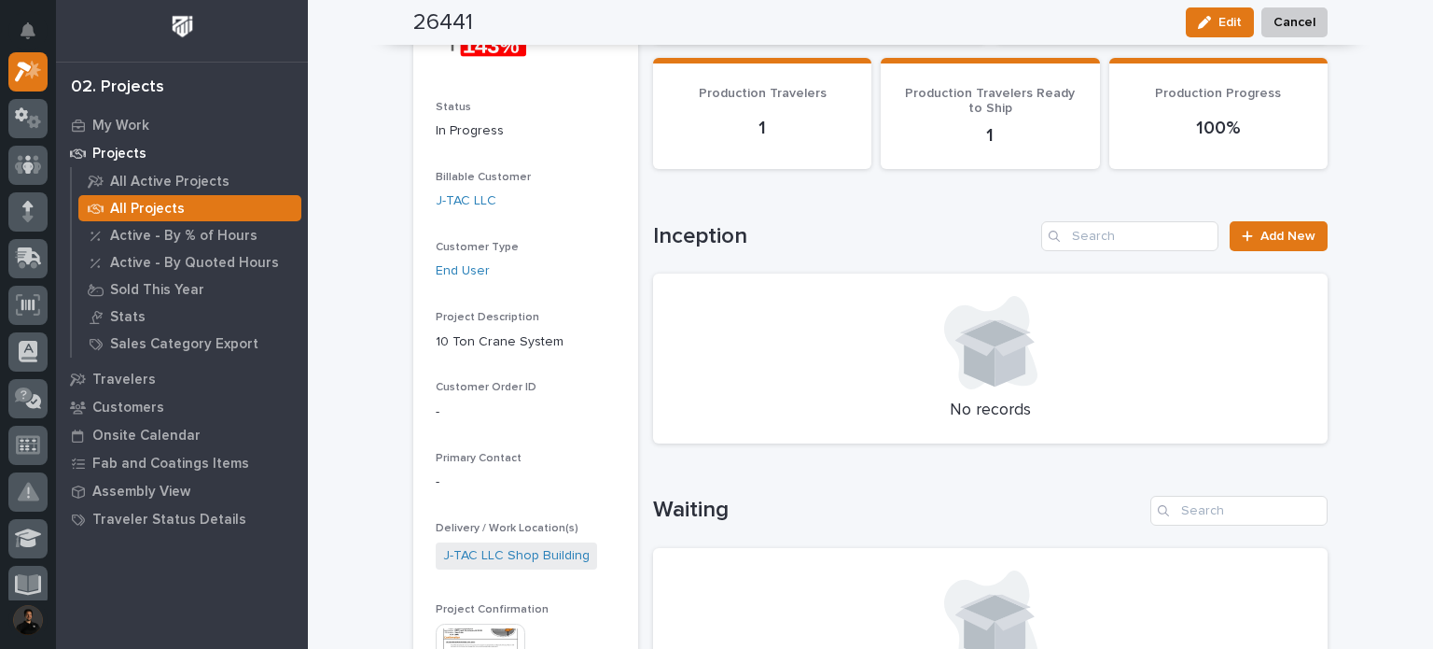
scroll to position [0, 0]
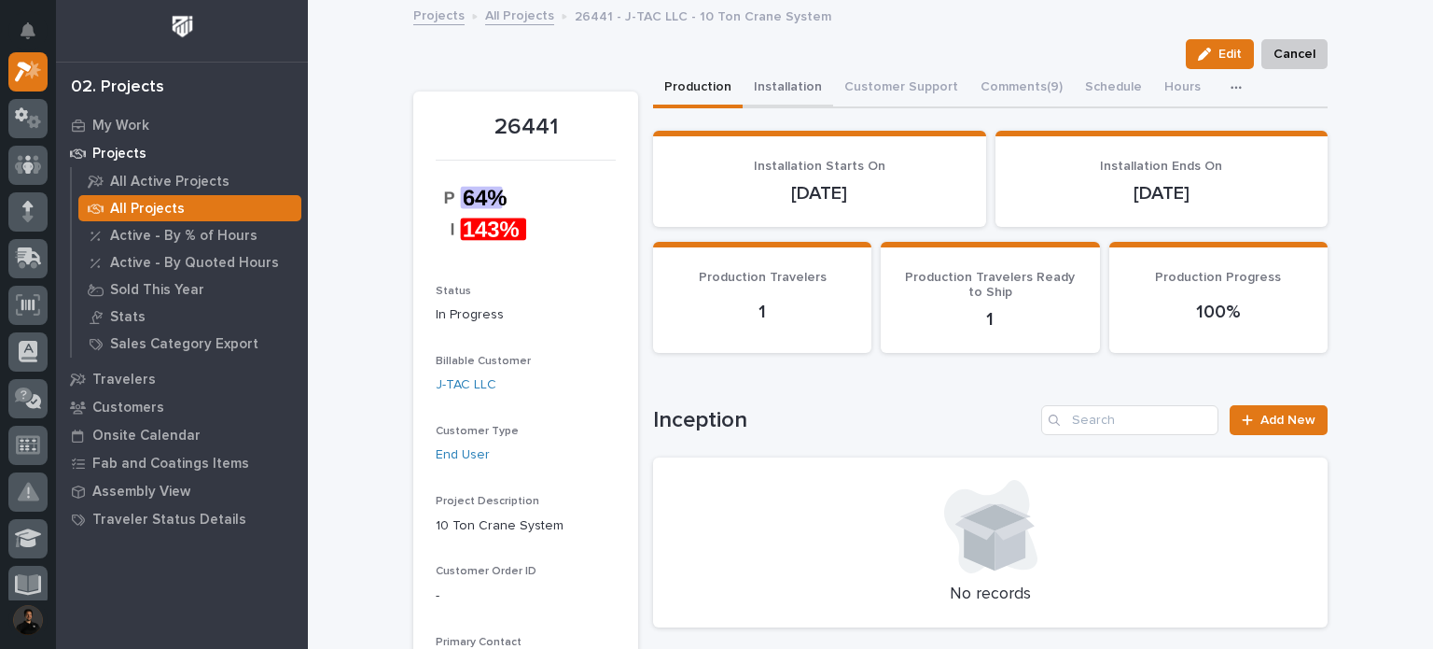
click at [788, 91] on button "Installation" at bounding box center [788, 88] width 91 height 39
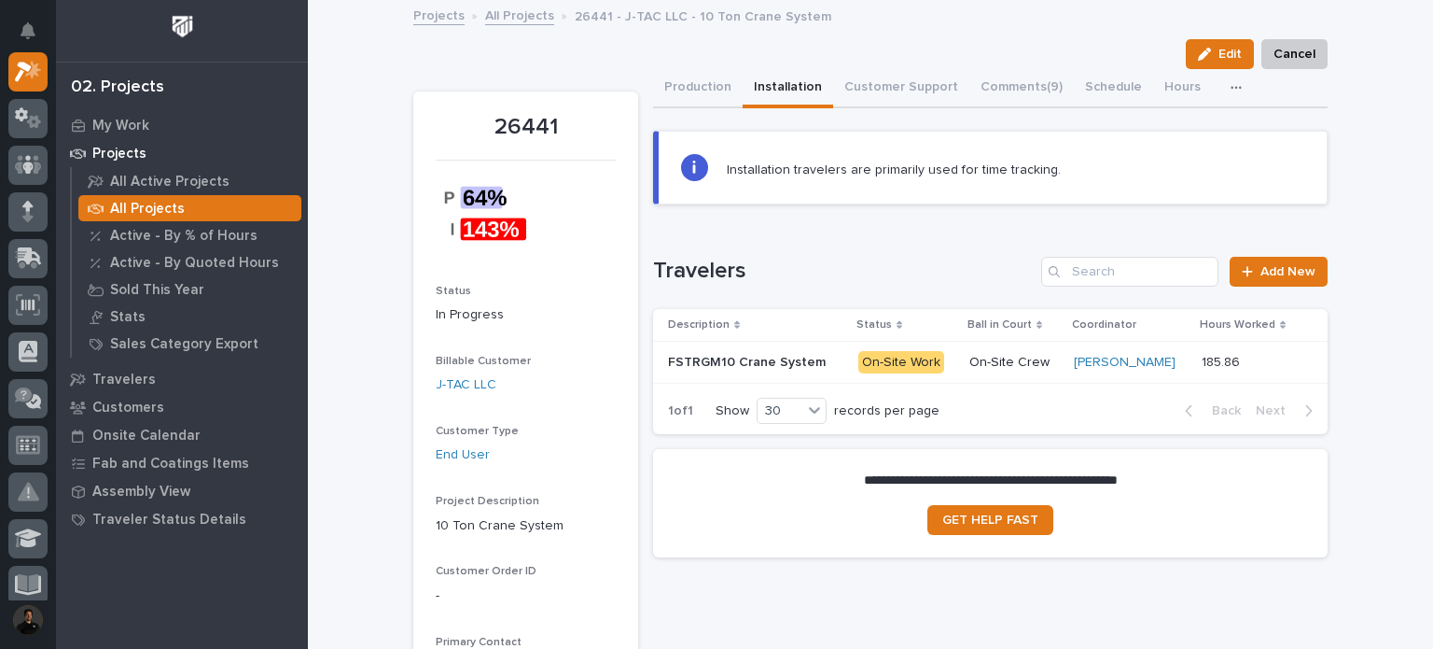
click at [724, 356] on p "FSTRGM10 Crane System" at bounding box center [748, 361] width 161 height 20
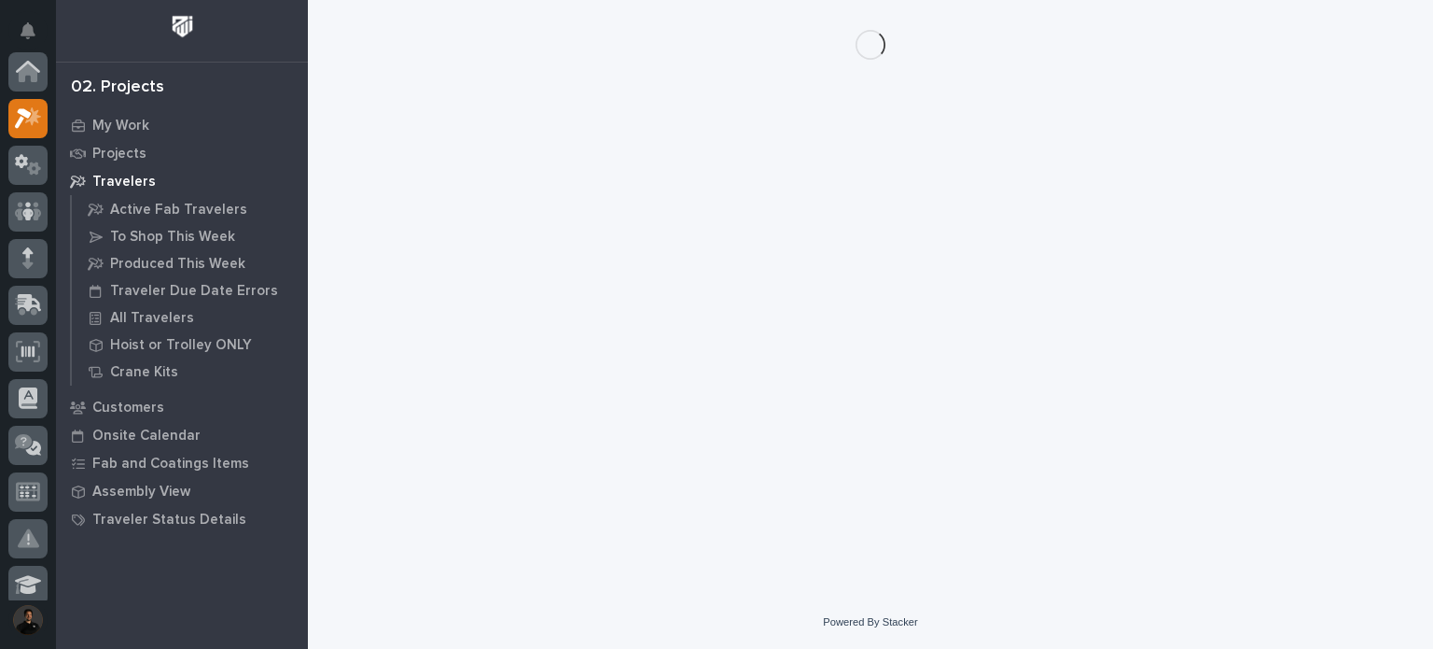
scroll to position [47, 0]
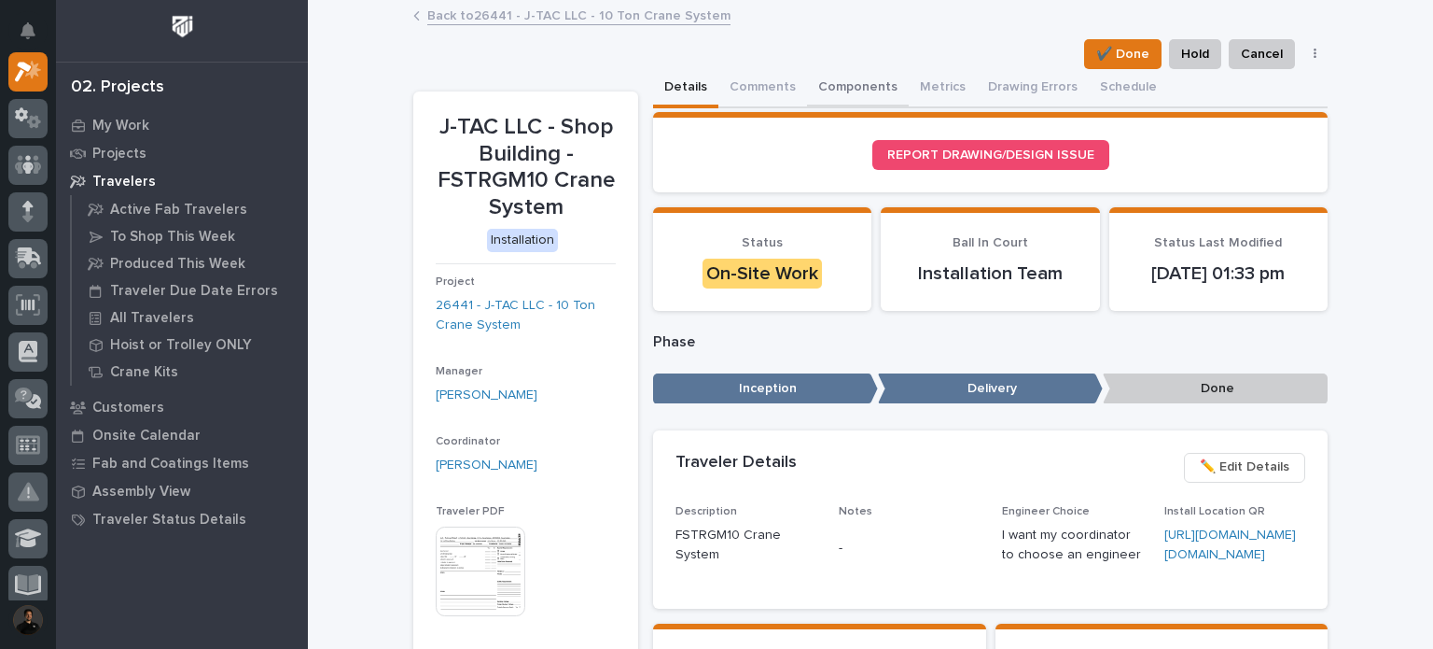
click at [825, 81] on button "Components" at bounding box center [858, 88] width 102 height 39
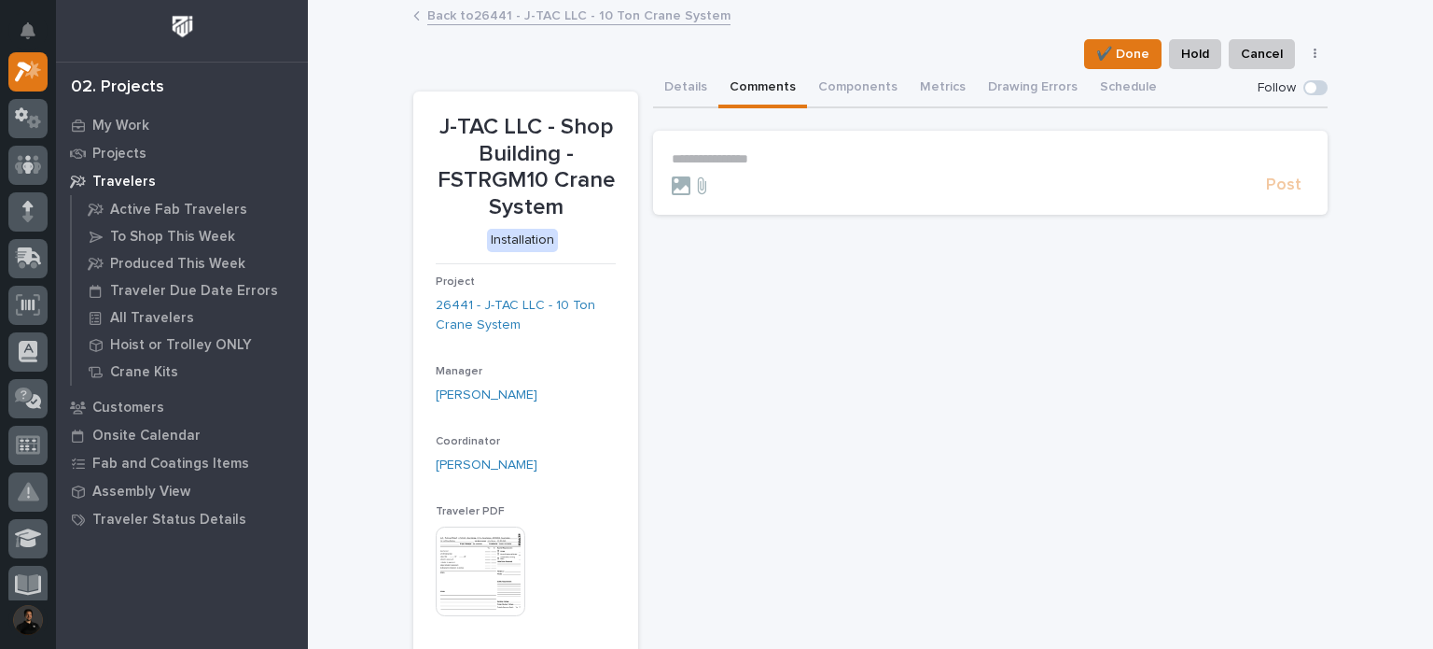
click at [761, 83] on button "Comments" at bounding box center [763, 88] width 89 height 39
click at [676, 84] on button "Details" at bounding box center [685, 88] width 65 height 39
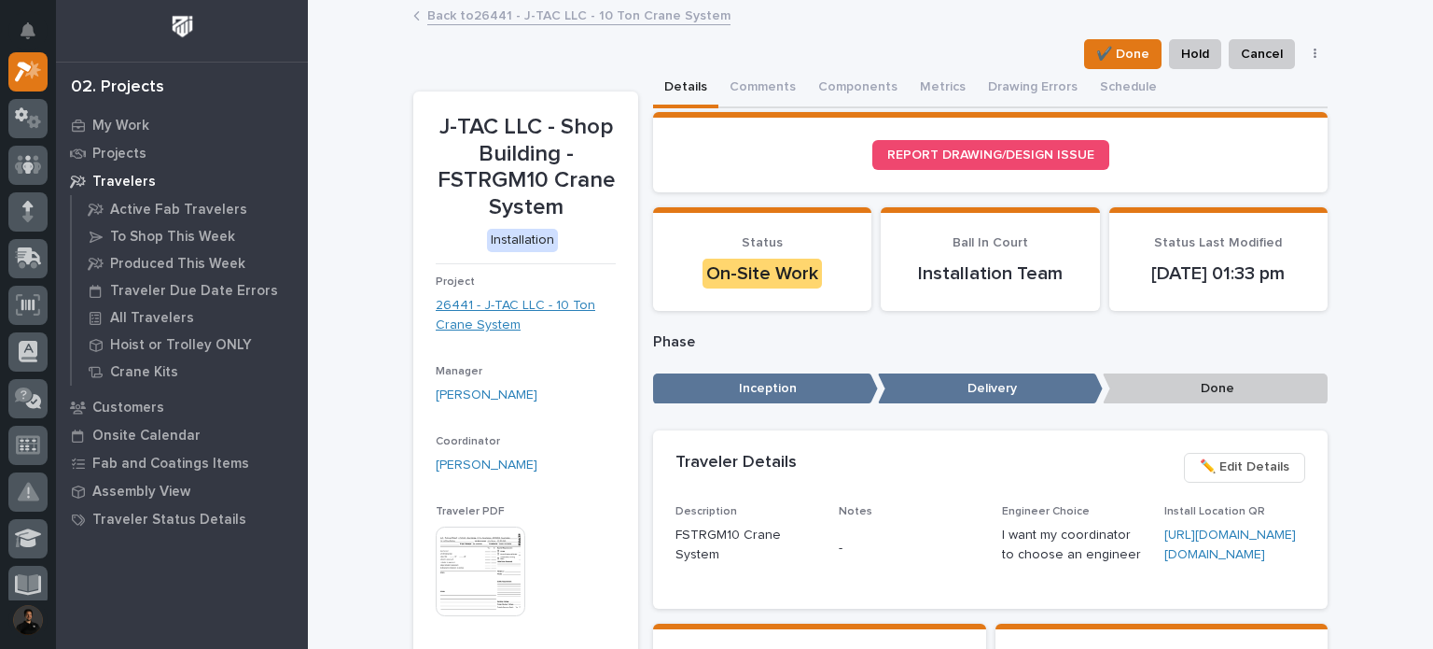
click at [528, 306] on link "26441 - J-TAC LLC - 10 Ton Crane System" at bounding box center [526, 315] width 180 height 39
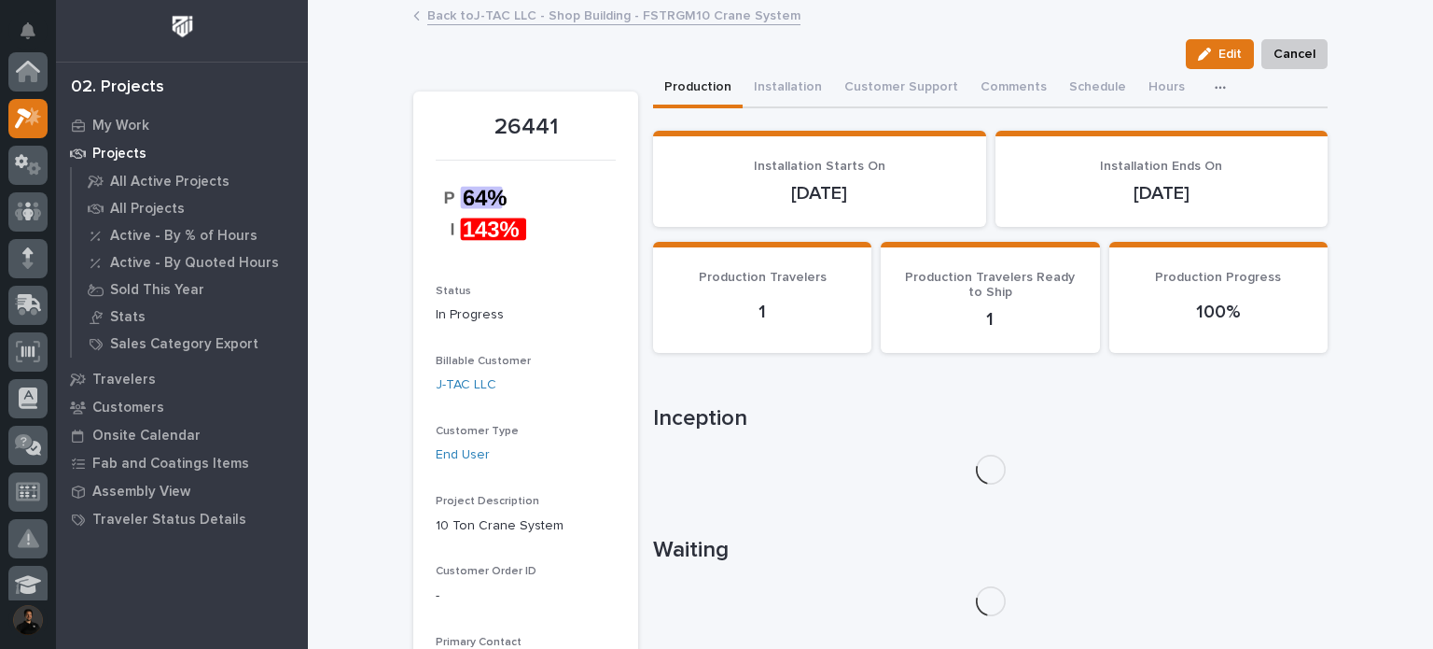
scroll to position [47, 0]
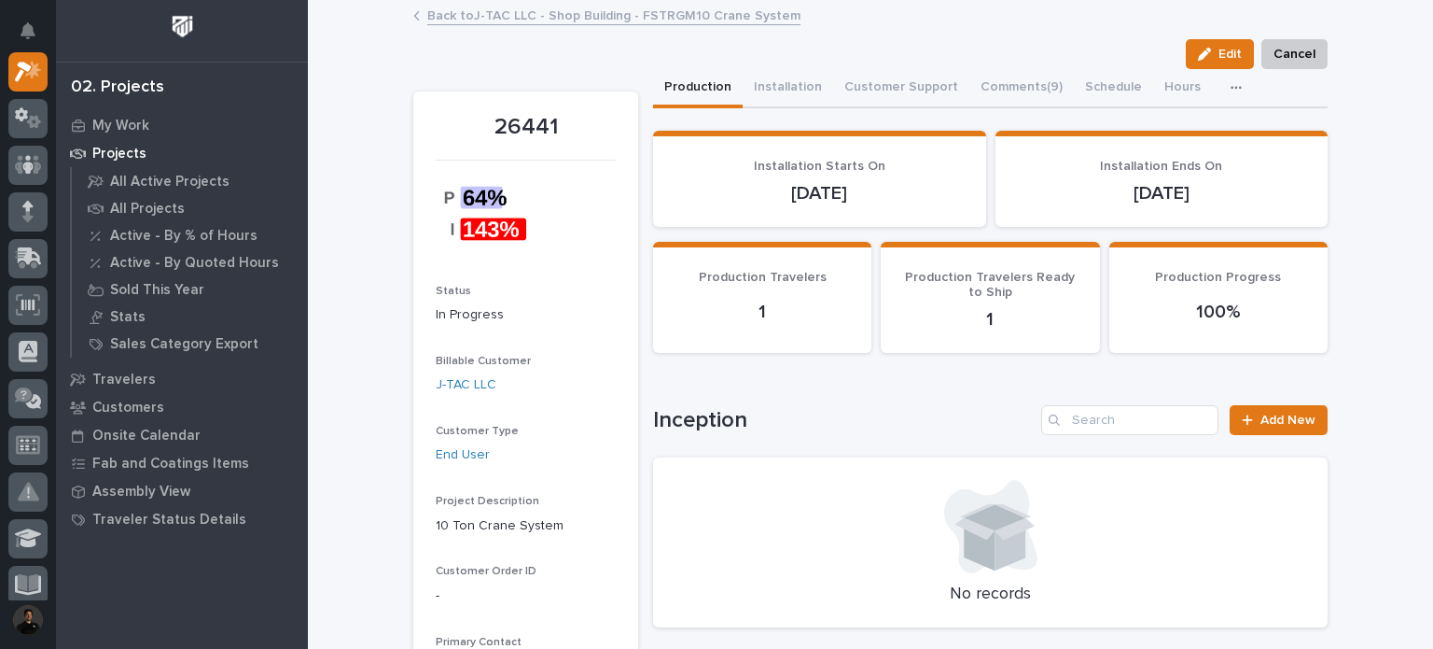
click at [1220, 96] on button "button" at bounding box center [1240, 87] width 41 height 37
click at [761, 76] on button "Installation" at bounding box center [788, 88] width 91 height 39
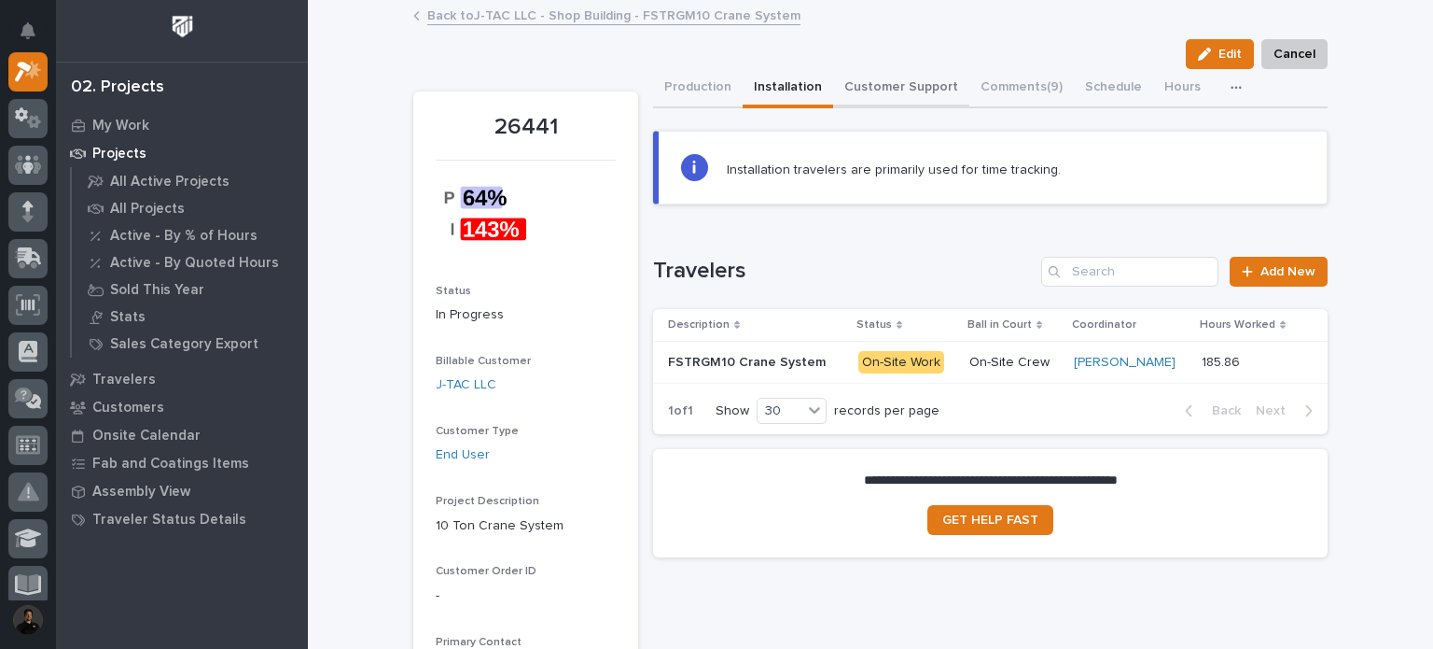
click at [843, 94] on button "Customer Support" at bounding box center [901, 88] width 136 height 39
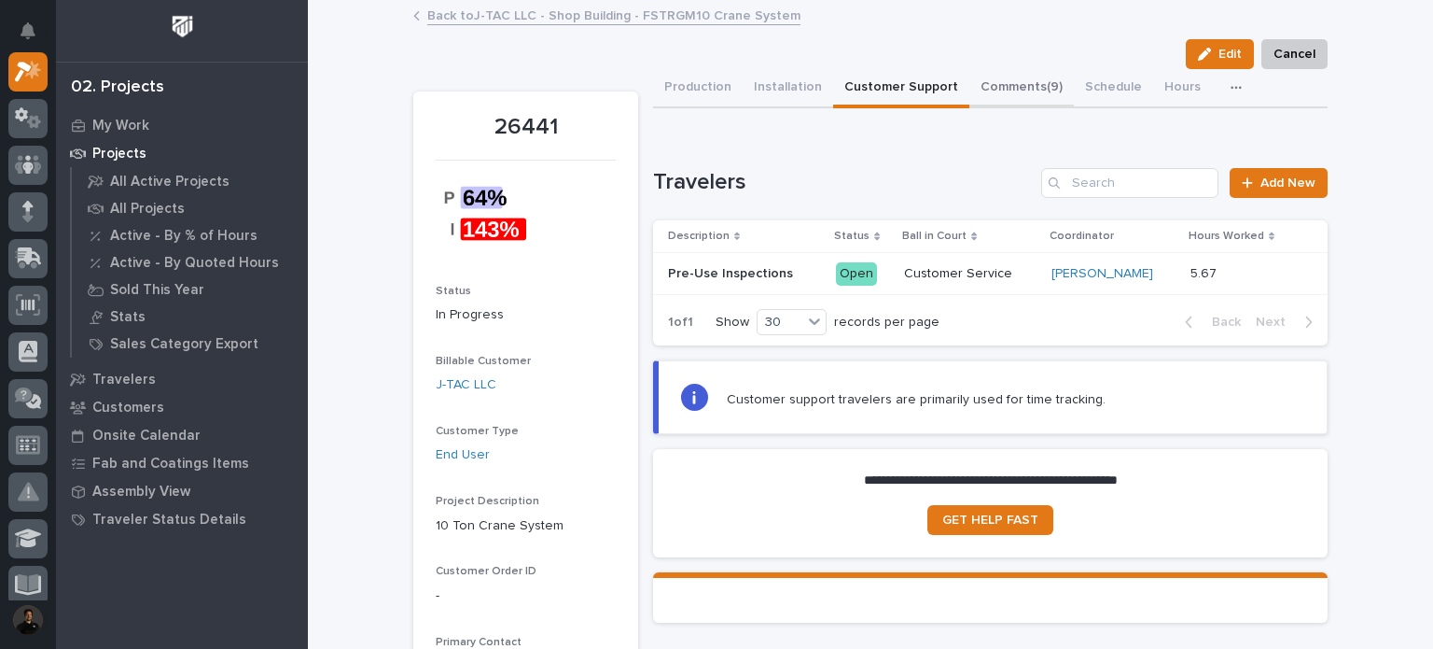
click at [1026, 96] on button "Comments (9)" at bounding box center [1022, 88] width 105 height 39
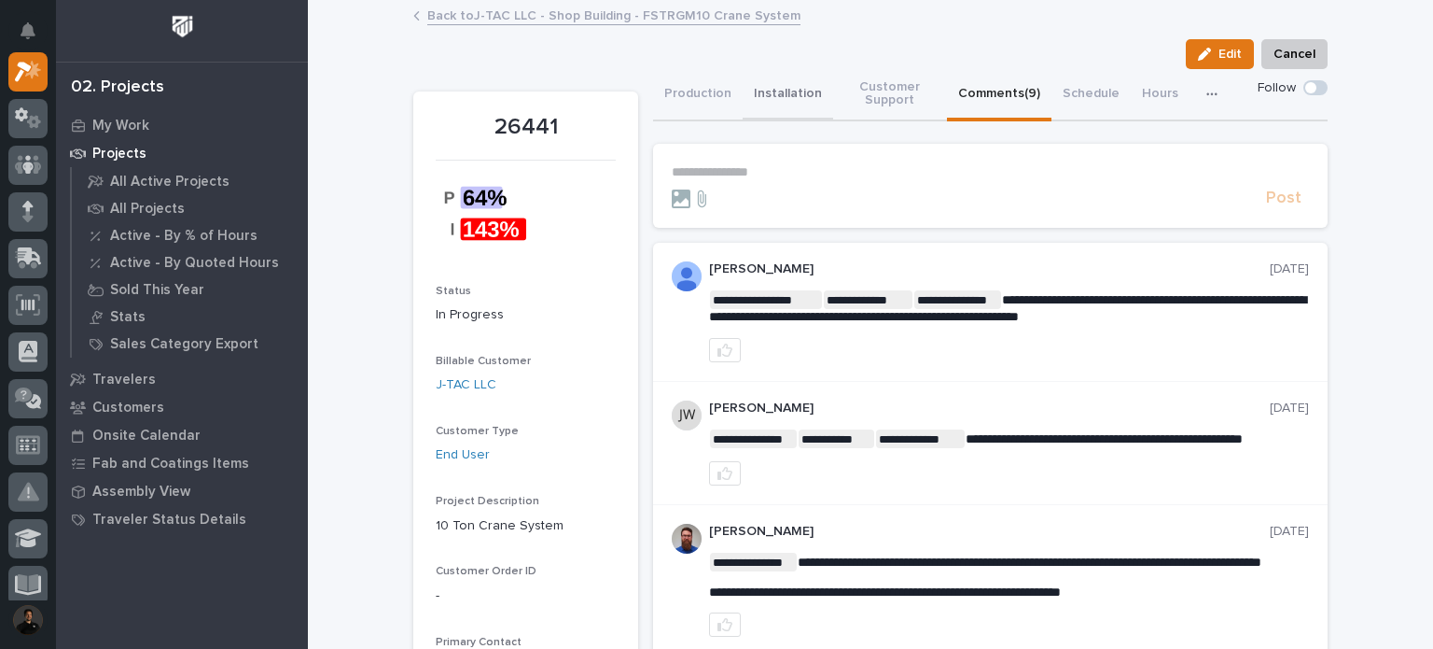
click at [778, 100] on button "Installation" at bounding box center [788, 95] width 91 height 52
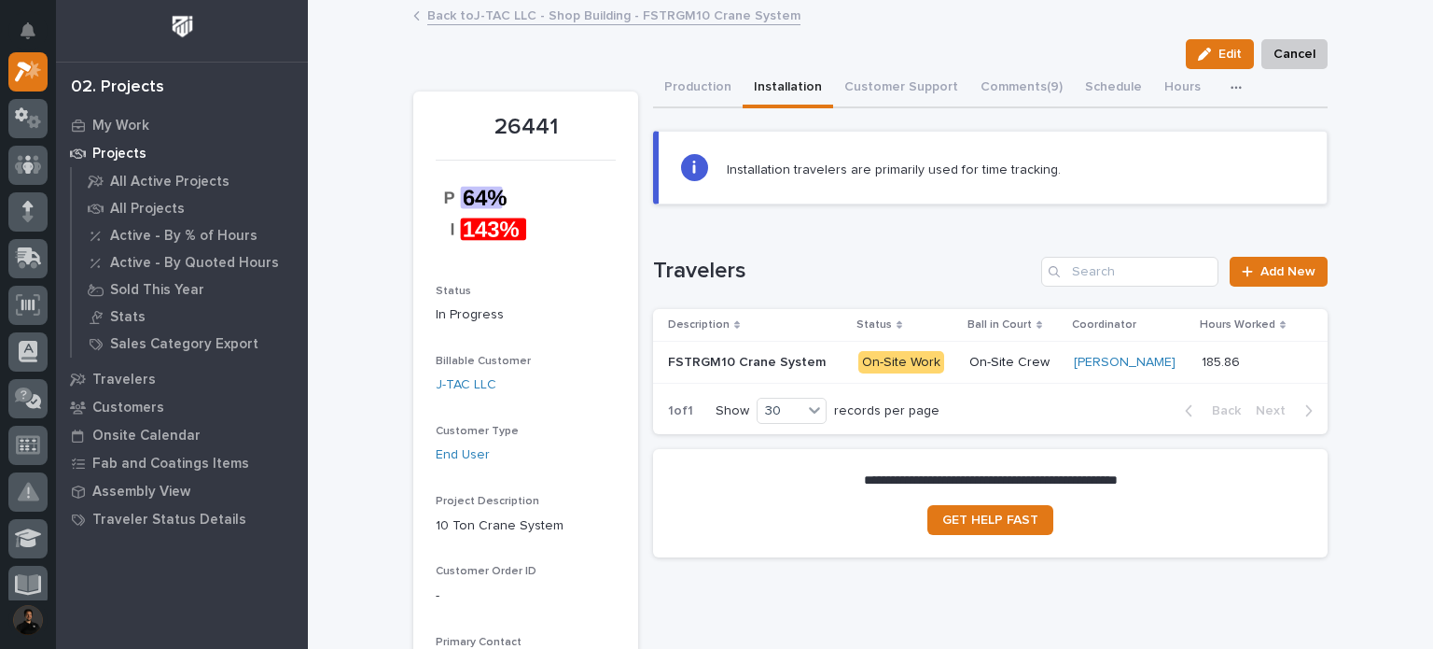
click at [688, 84] on button "Production" at bounding box center [698, 88] width 90 height 39
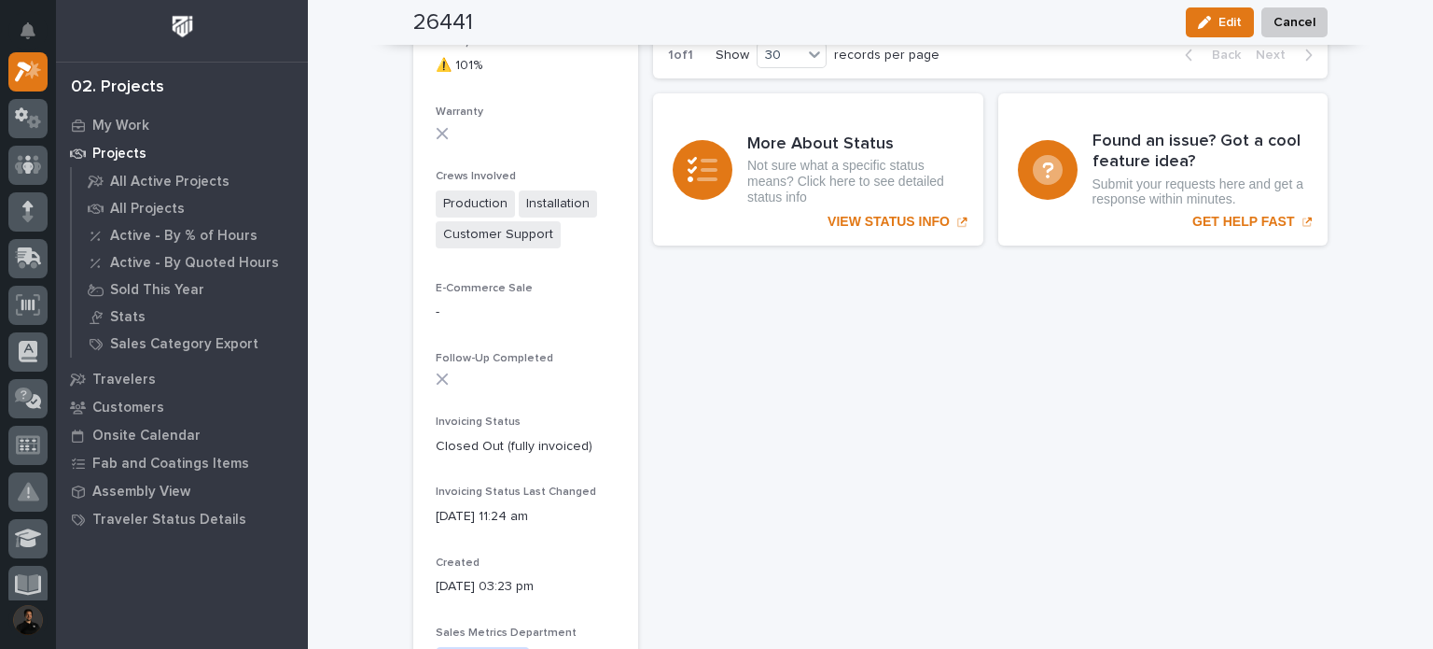
scroll to position [1369, 0]
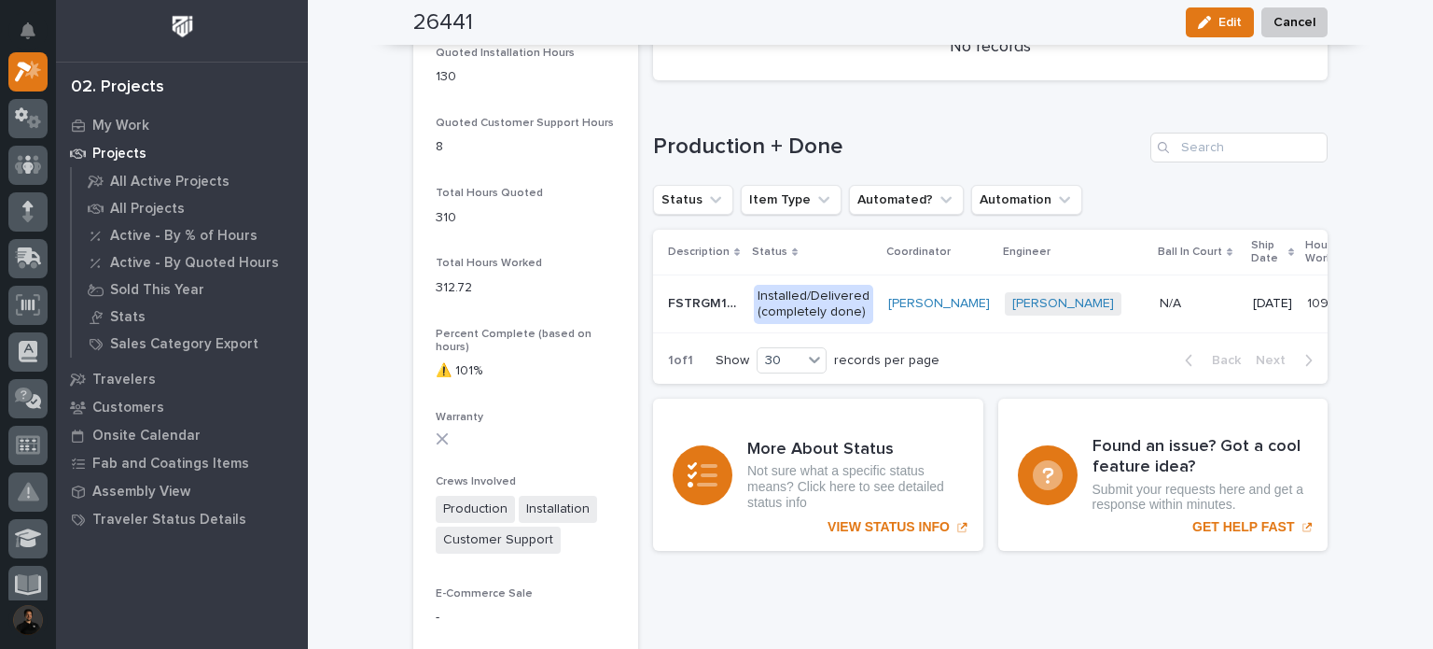
click at [720, 309] on p "FSTRGM10 Crane System" at bounding box center [705, 302] width 75 height 20
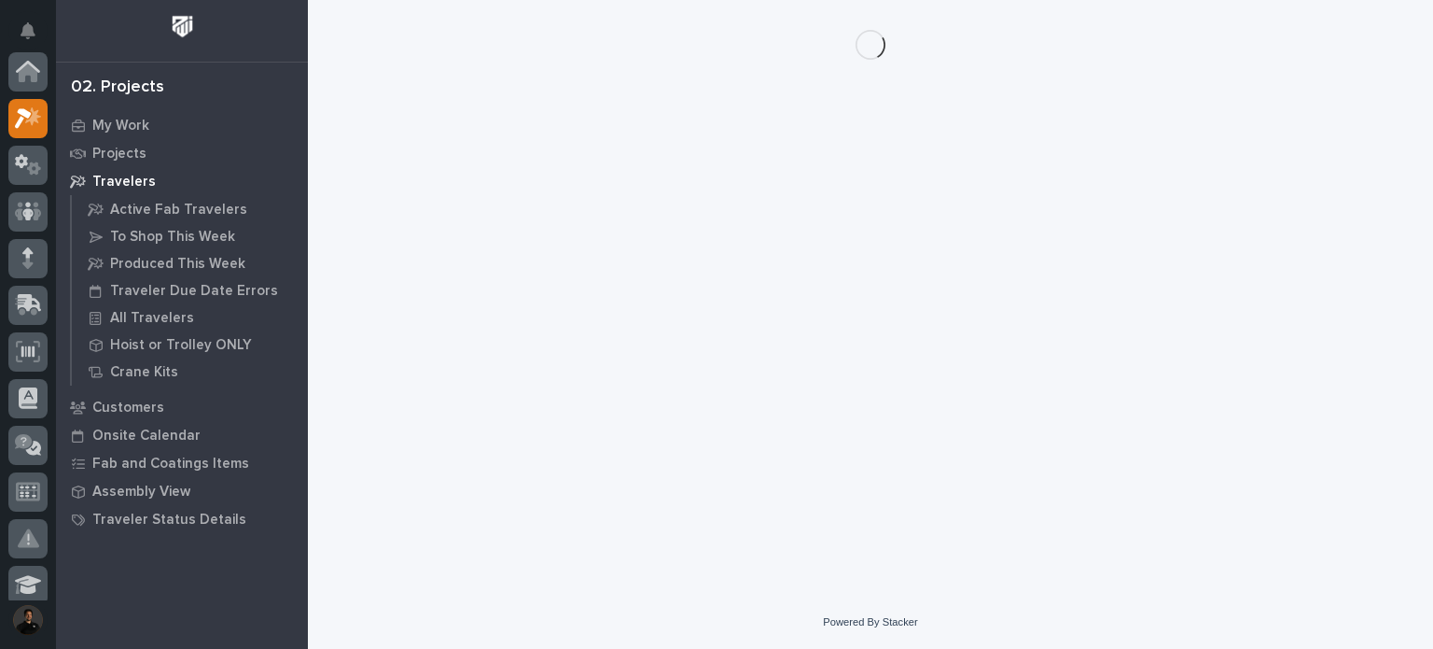
scroll to position [47, 0]
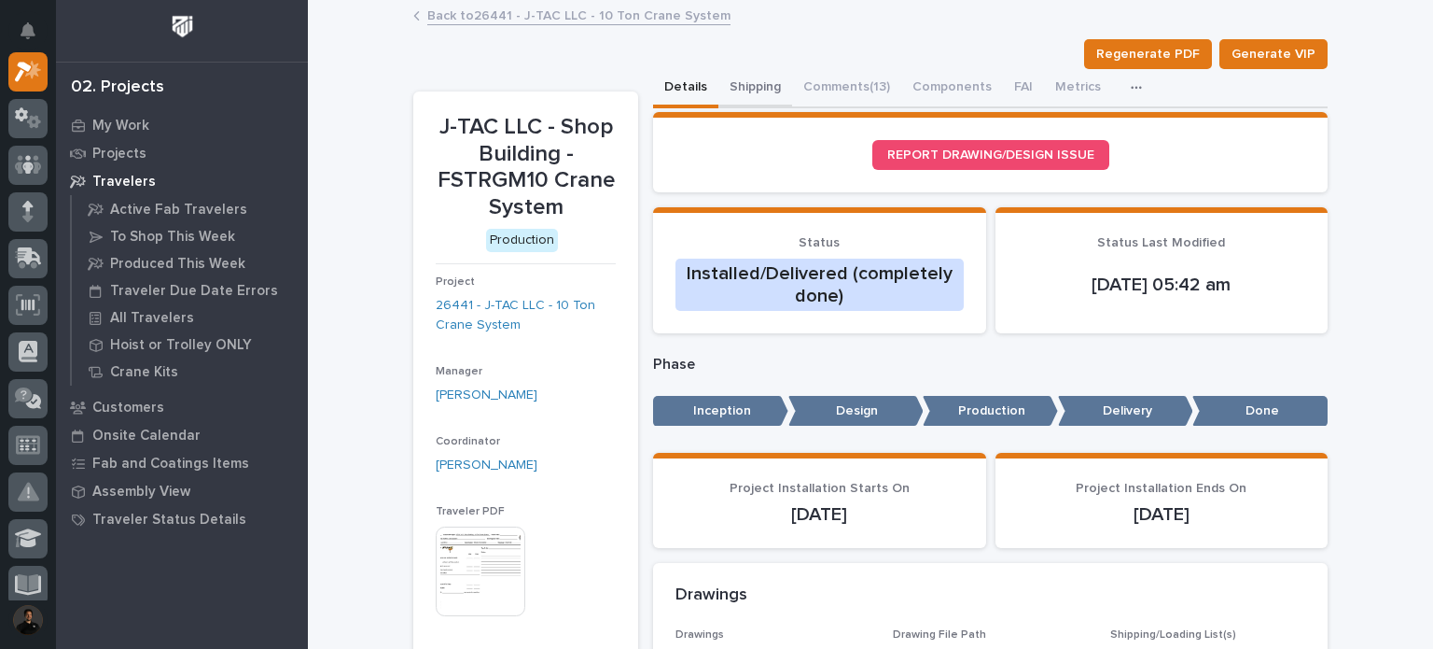
click at [760, 95] on button "Shipping" at bounding box center [756, 88] width 74 height 39
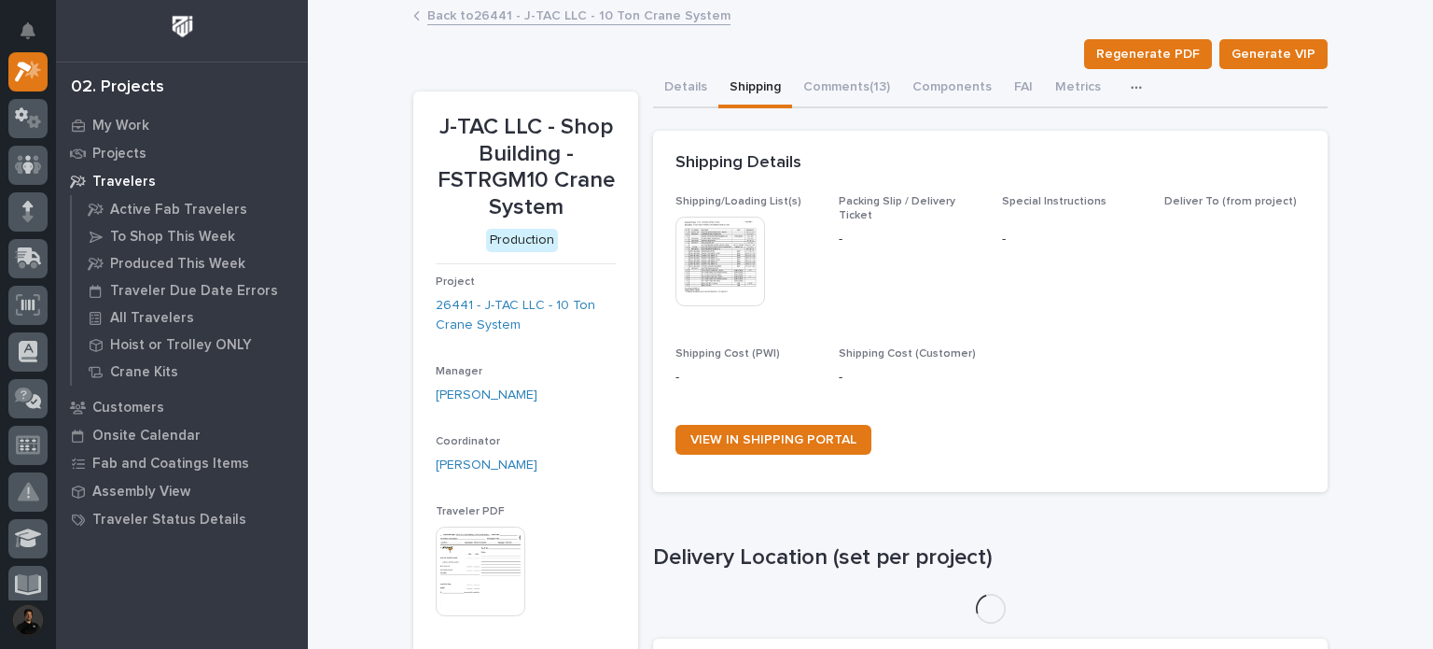
click at [733, 272] on img at bounding box center [721, 261] width 90 height 90
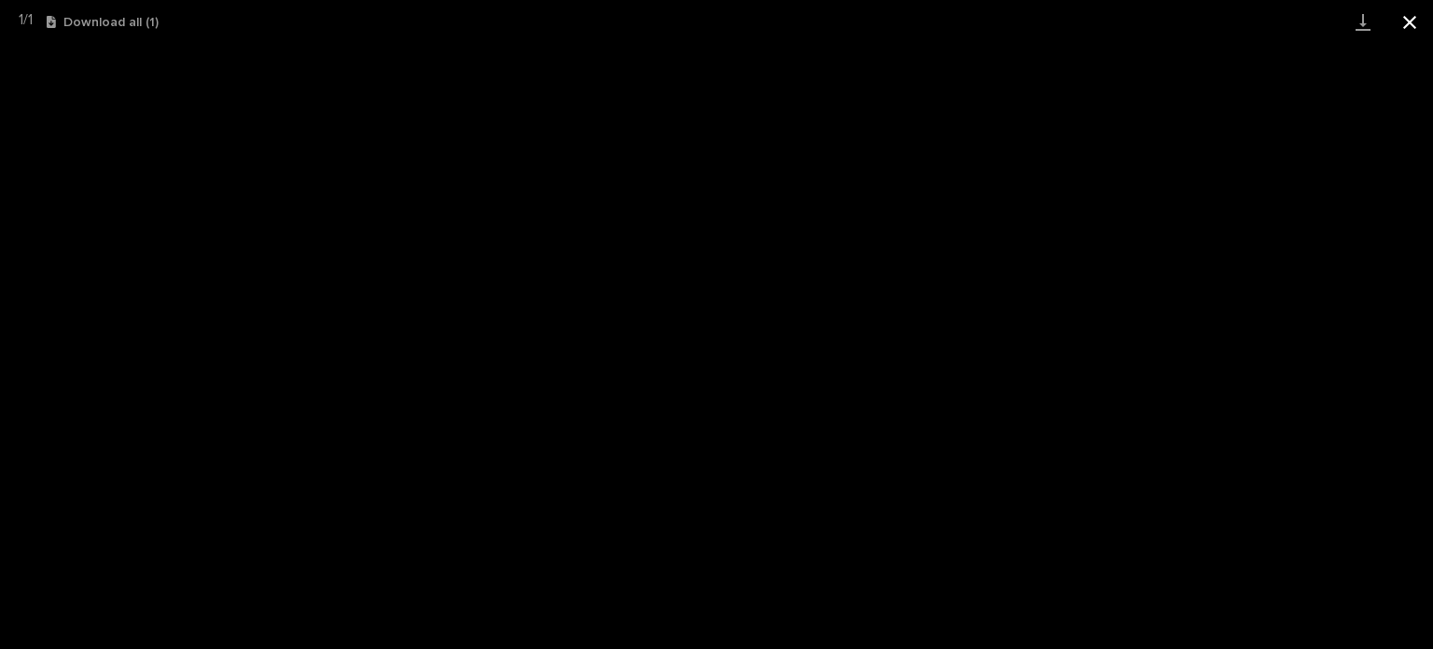
click at [1417, 18] on button "Close gallery" at bounding box center [1410, 22] width 47 height 44
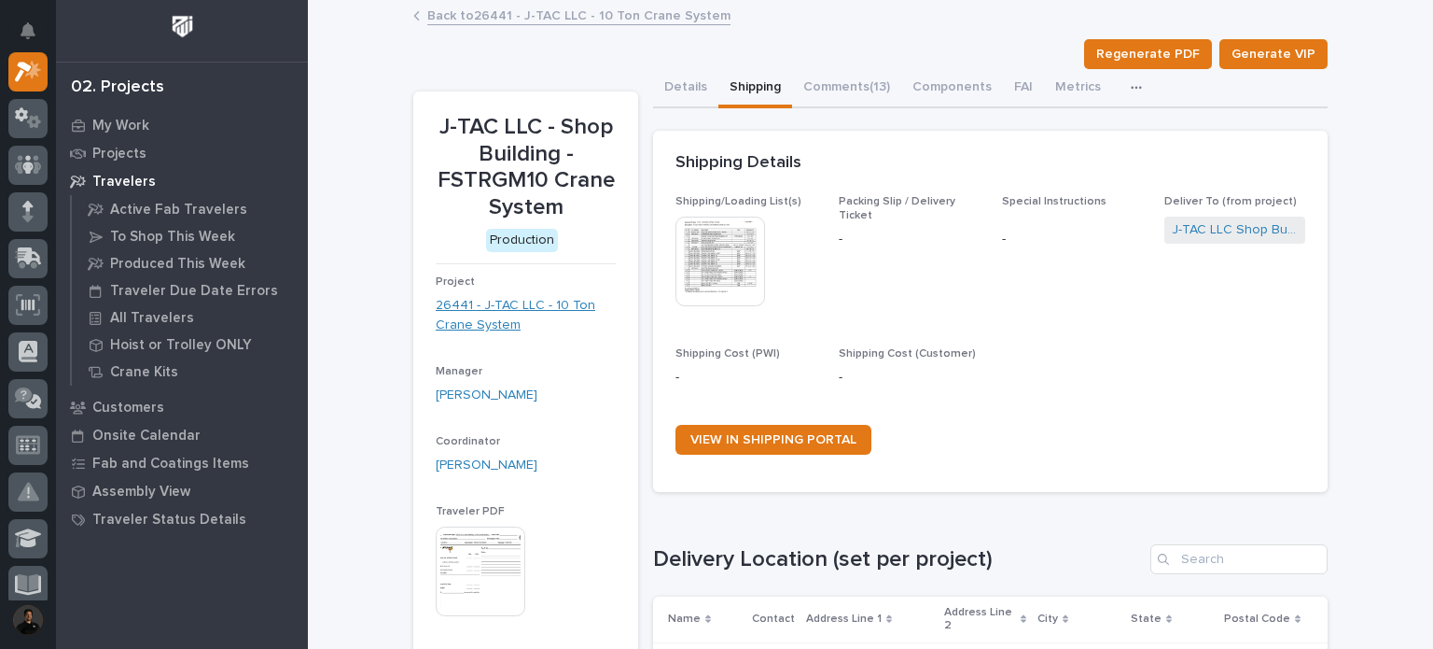
click at [505, 312] on link "26441 - J-TAC LLC - 10 Ton Crane System" at bounding box center [526, 315] width 180 height 39
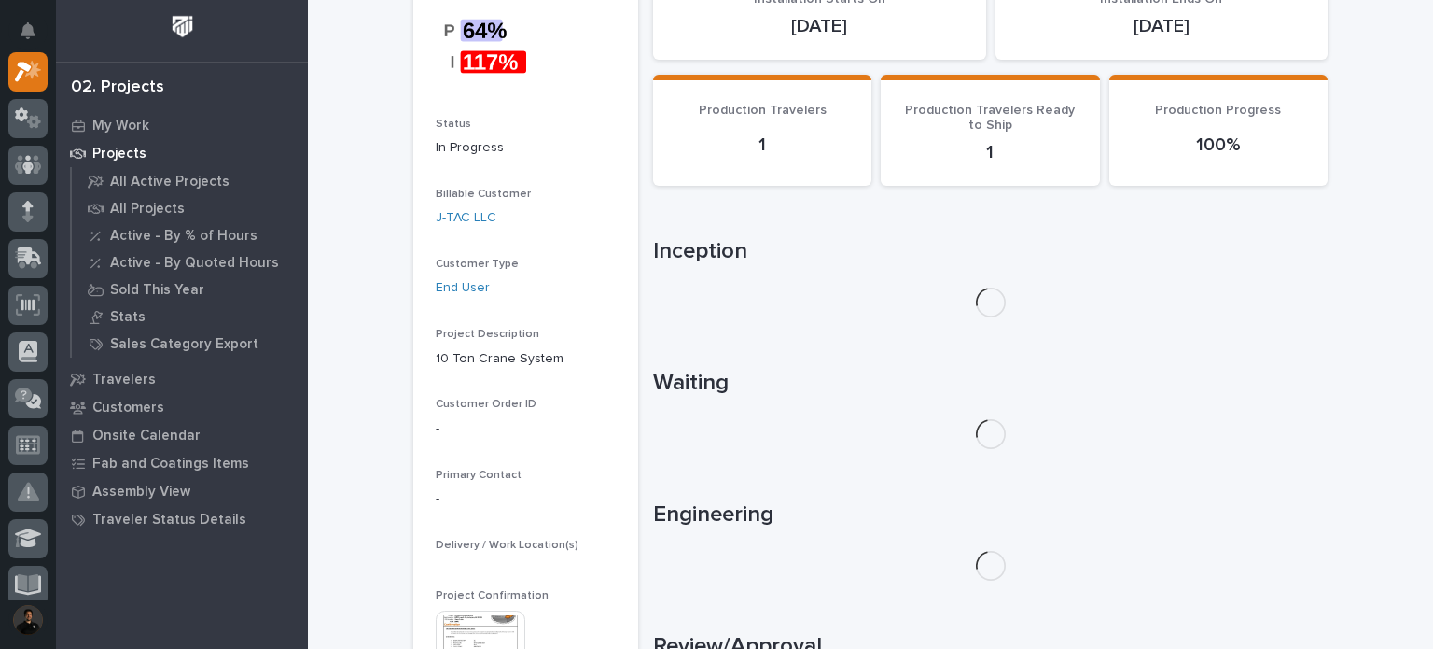
scroll to position [435, 0]
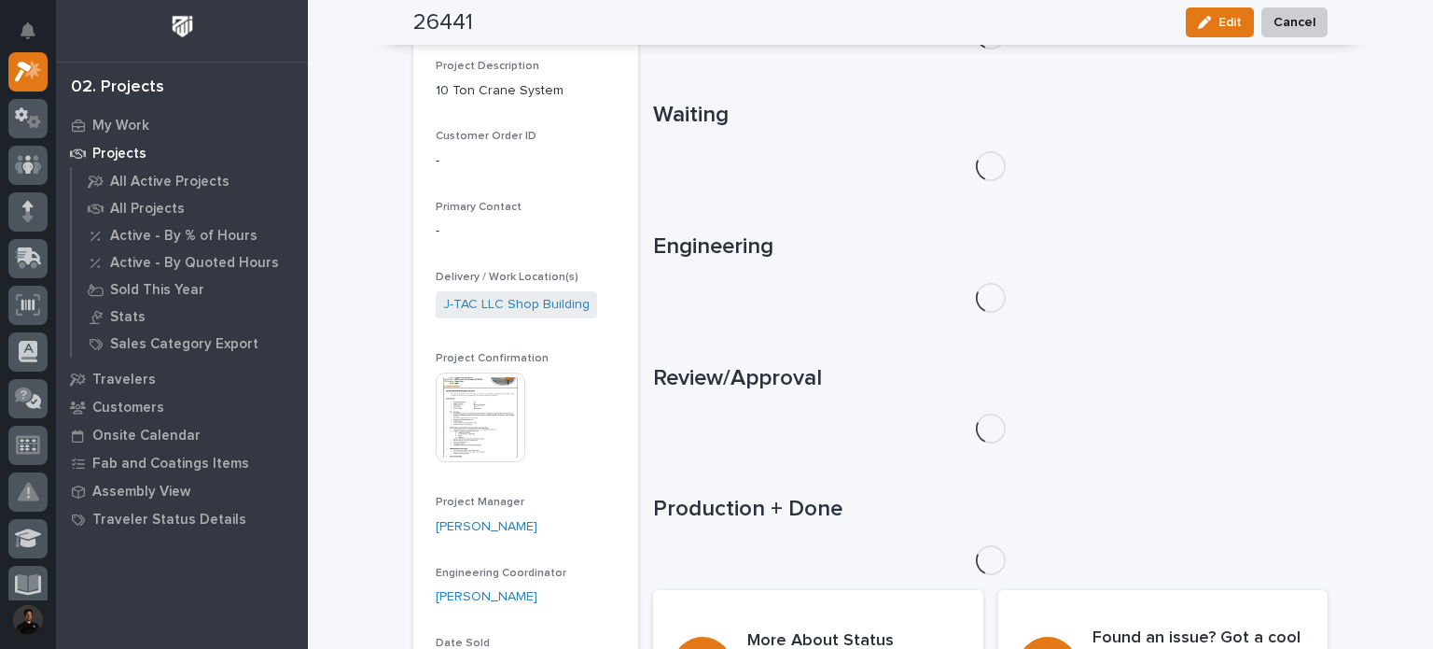
click at [462, 389] on img at bounding box center [481, 417] width 90 height 90
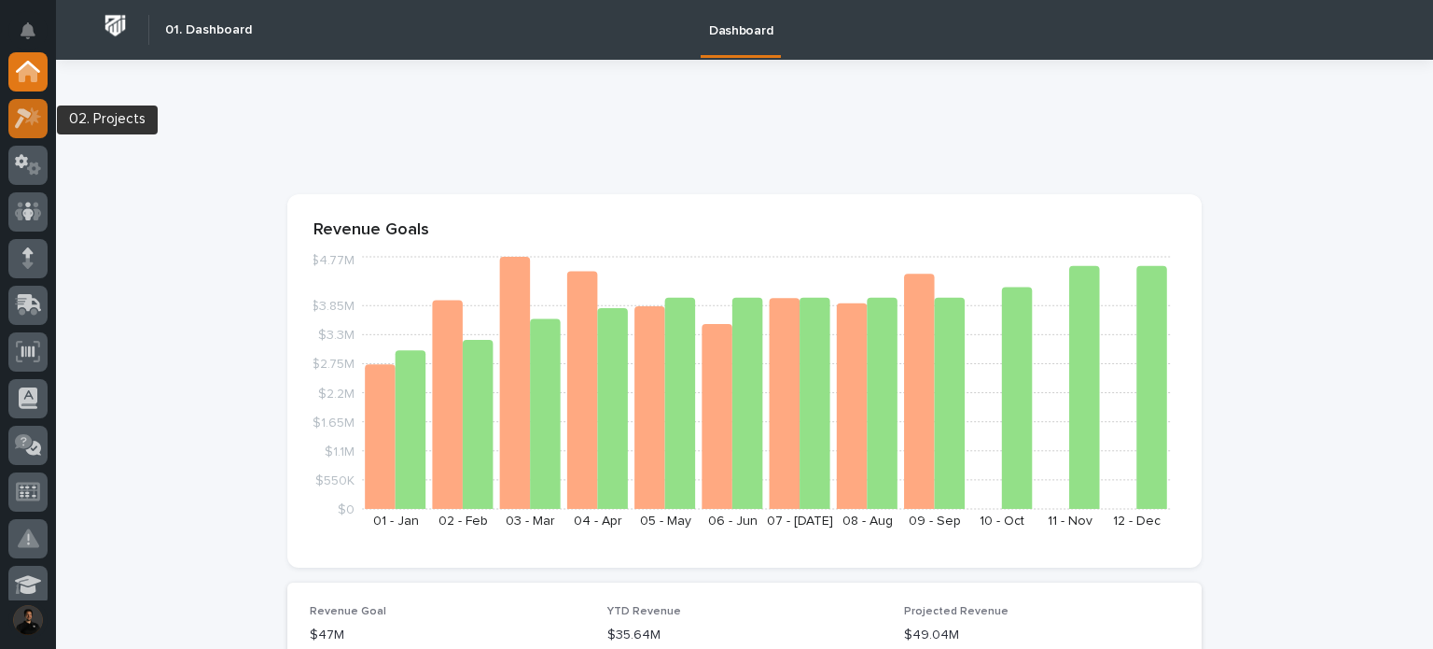
click at [15, 119] on icon at bounding box center [28, 117] width 27 height 21
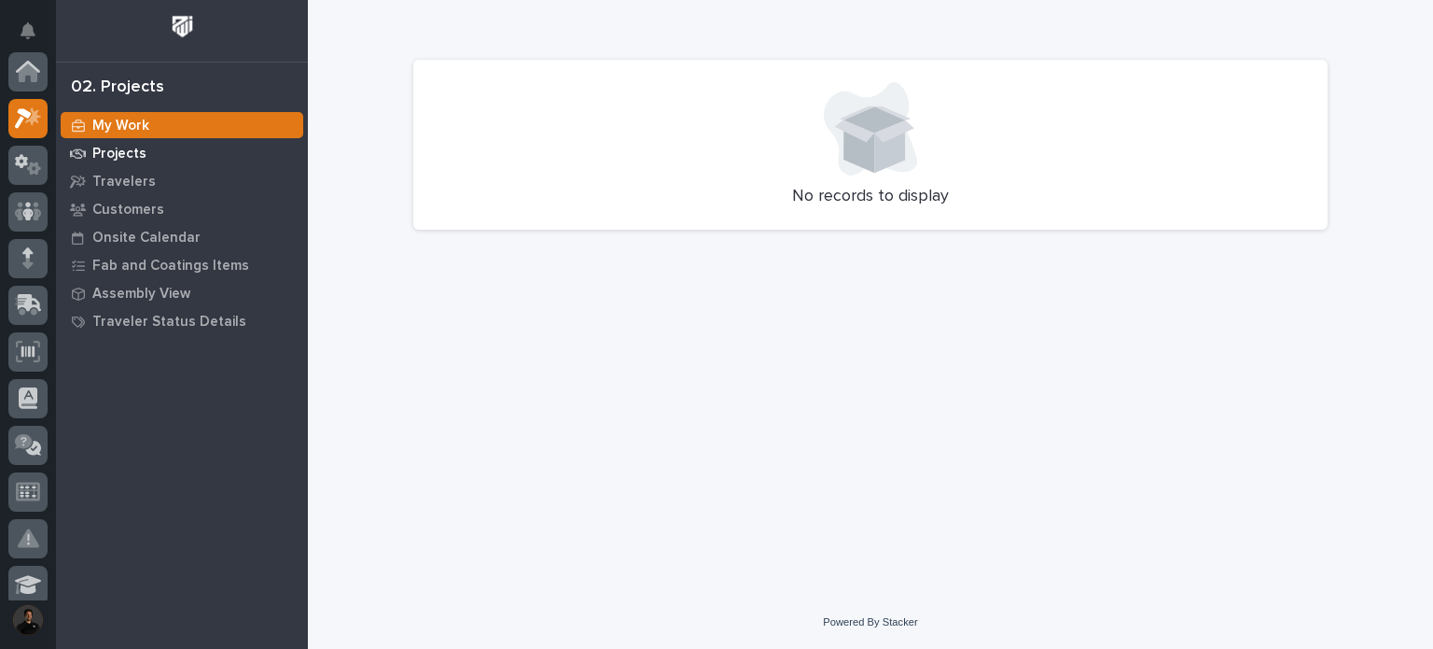
scroll to position [47, 0]
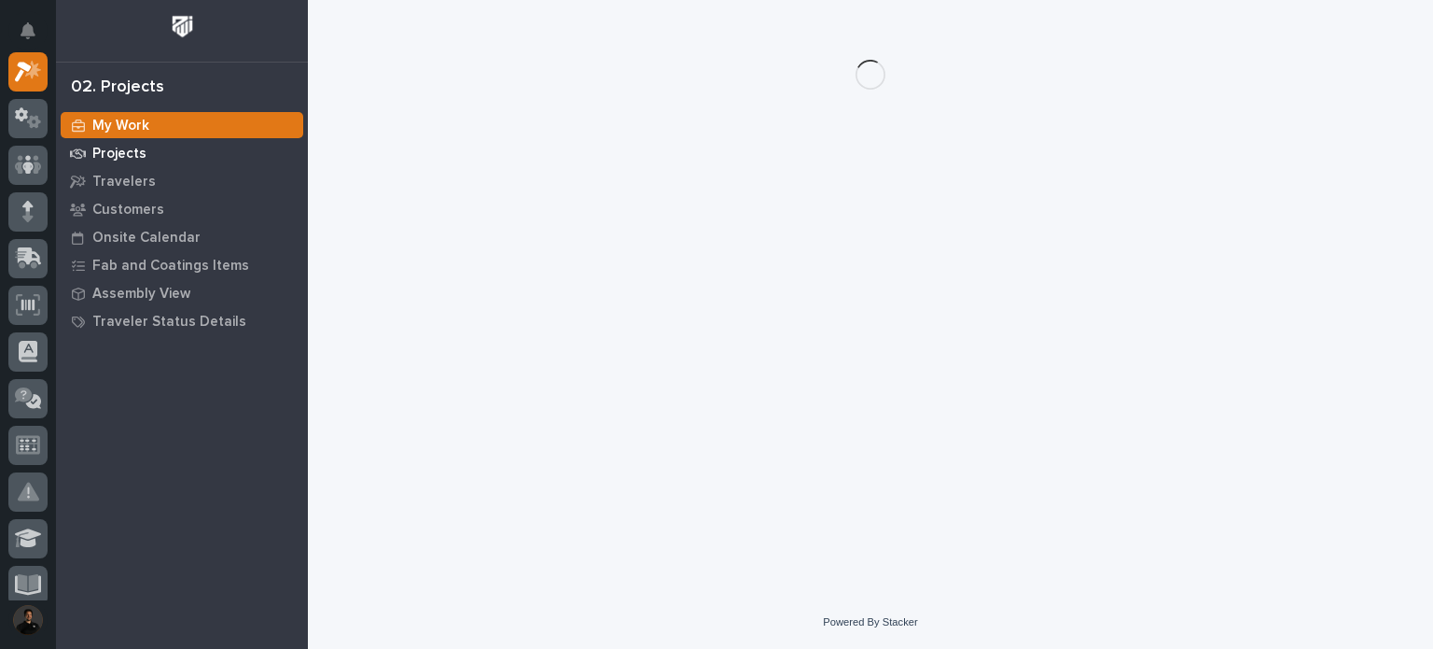
click at [147, 152] on div "Projects" at bounding box center [182, 153] width 243 height 26
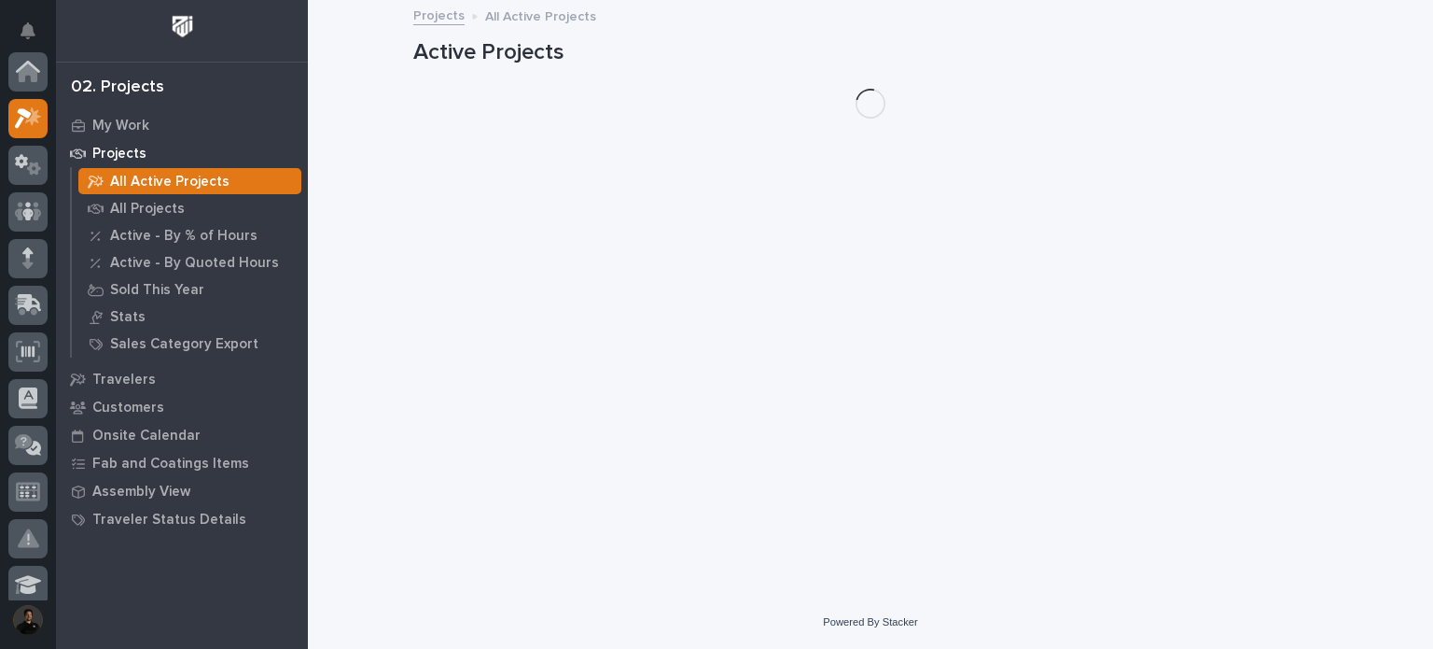
scroll to position [47, 0]
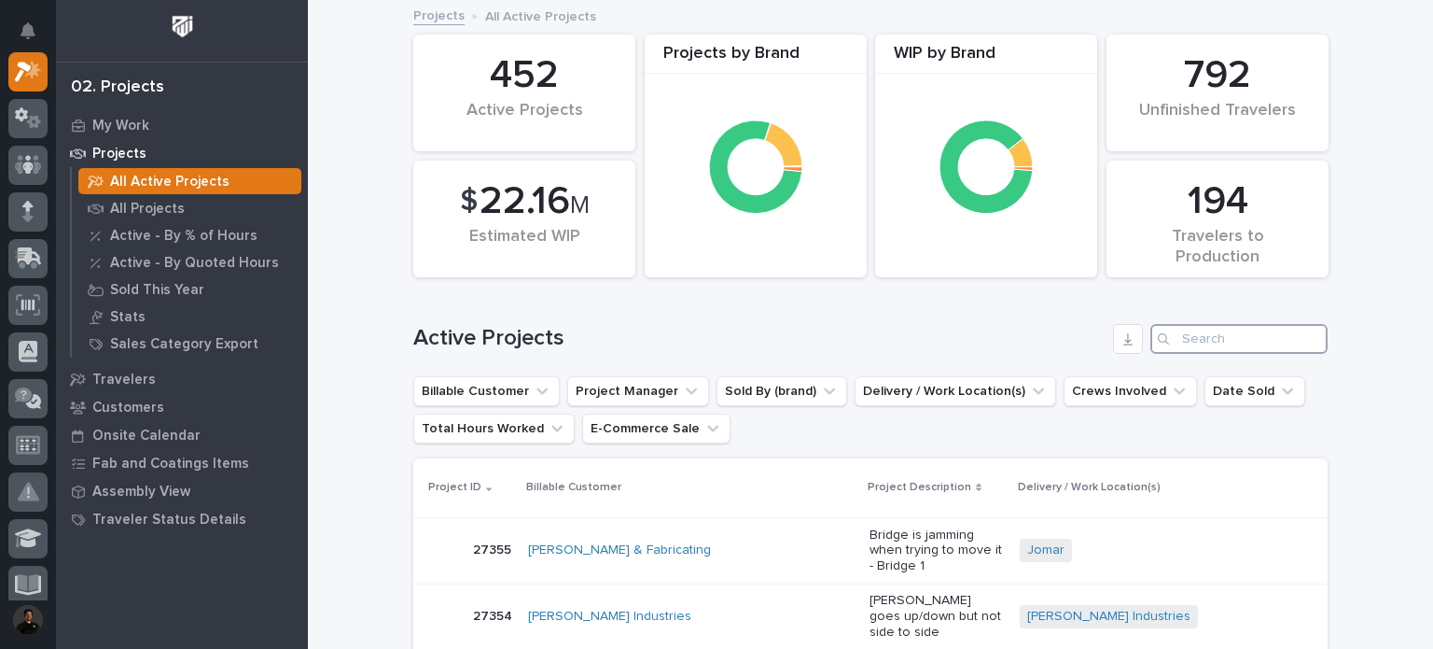
click at [1205, 348] on input "Search" at bounding box center [1239, 339] width 177 height 30
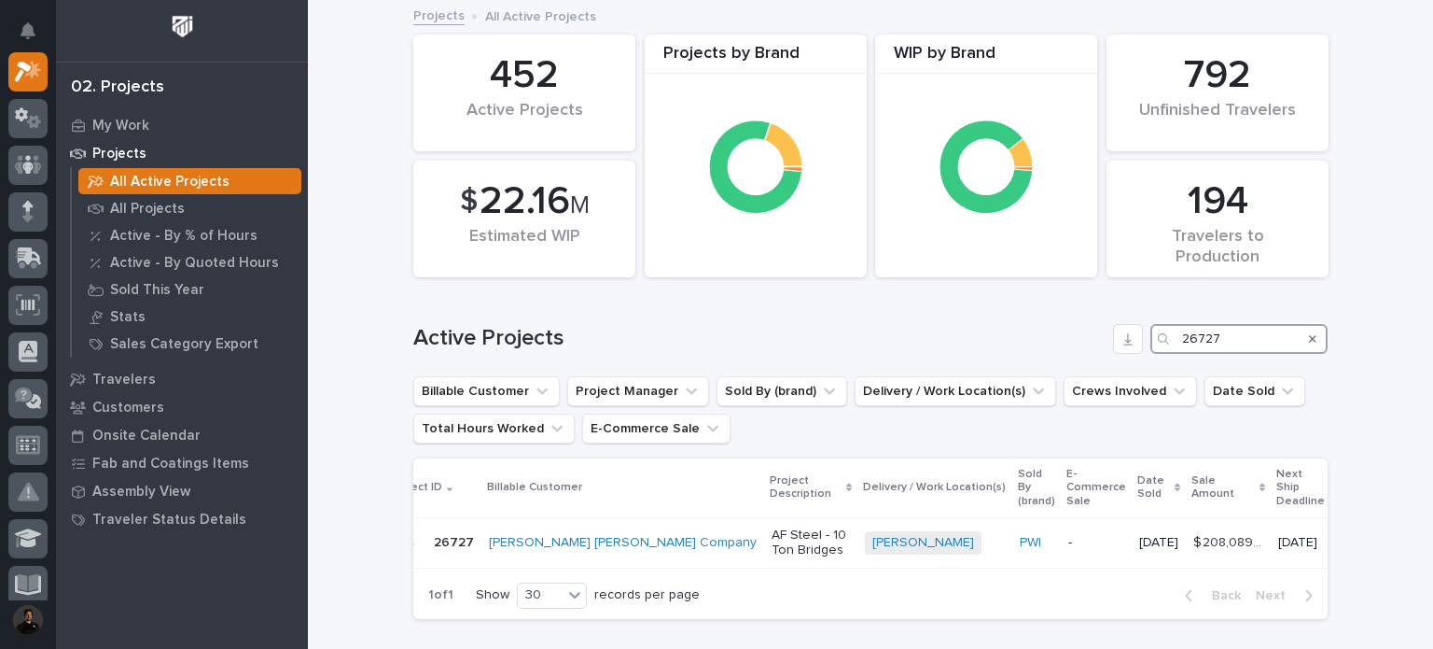
scroll to position [0, 46]
type input "26727"
click at [765, 539] on p "AF Steel - 10 Ton Bridges" at bounding box center [804, 543] width 78 height 32
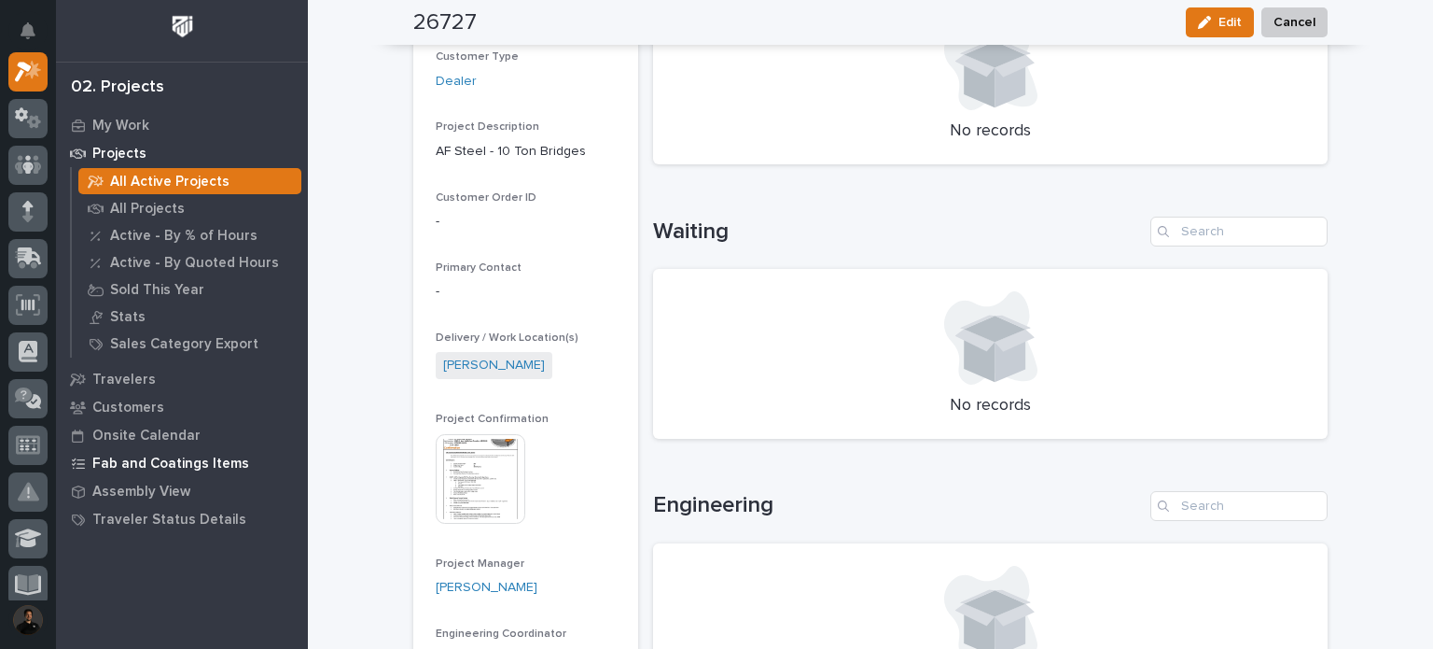
scroll to position [353, 0]
click at [496, 458] on img at bounding box center [481, 478] width 90 height 90
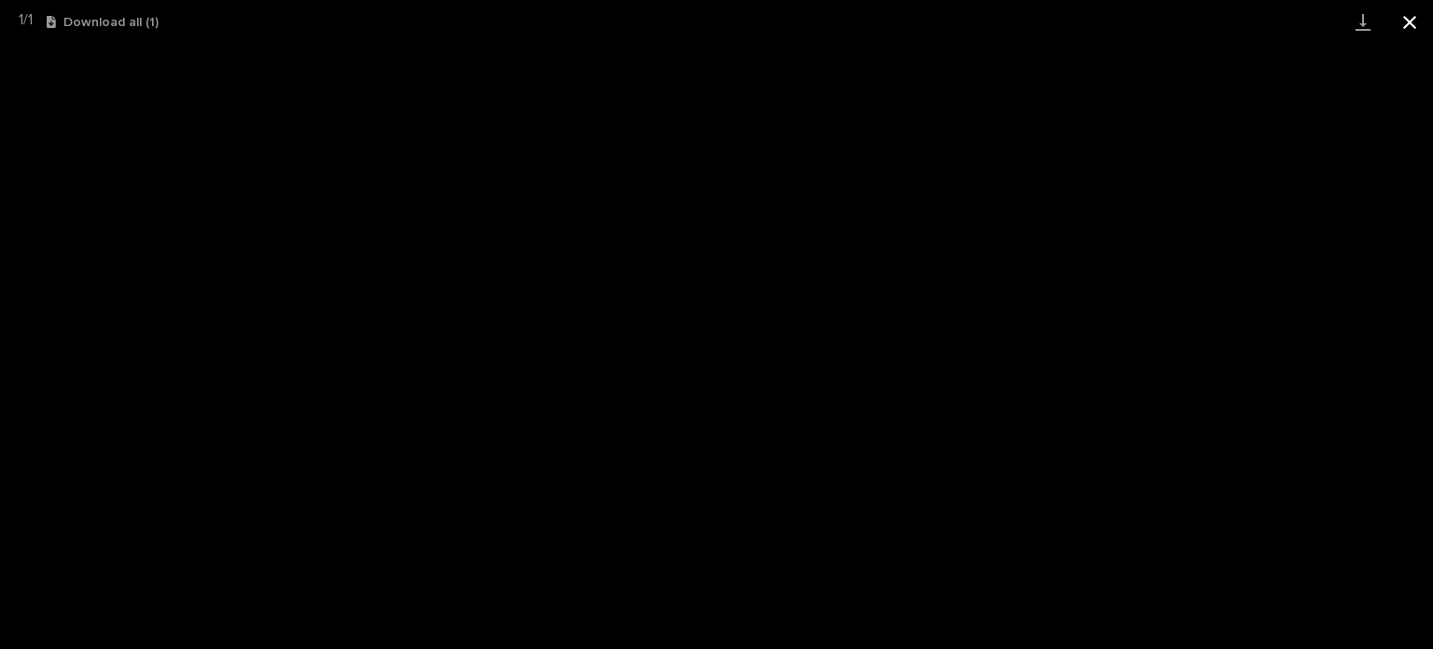
click at [1431, 25] on button "Close gallery" at bounding box center [1410, 22] width 47 height 44
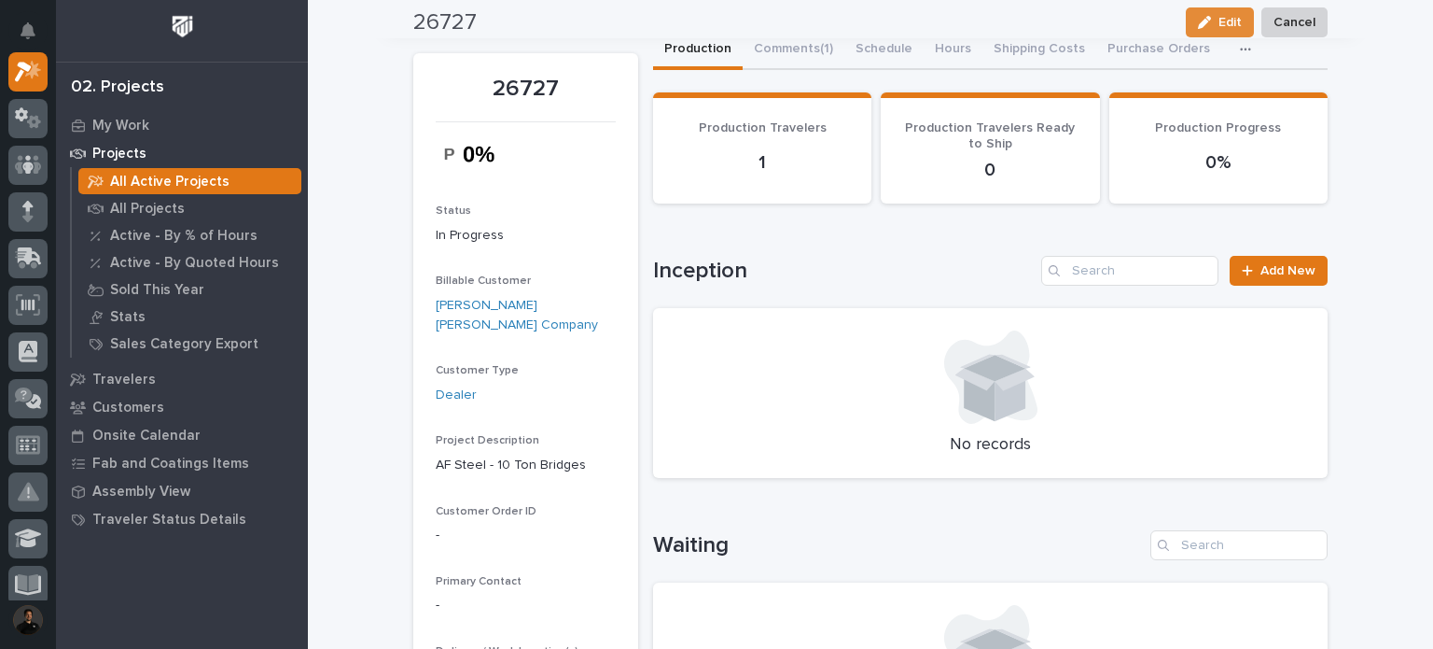
scroll to position [0, 0]
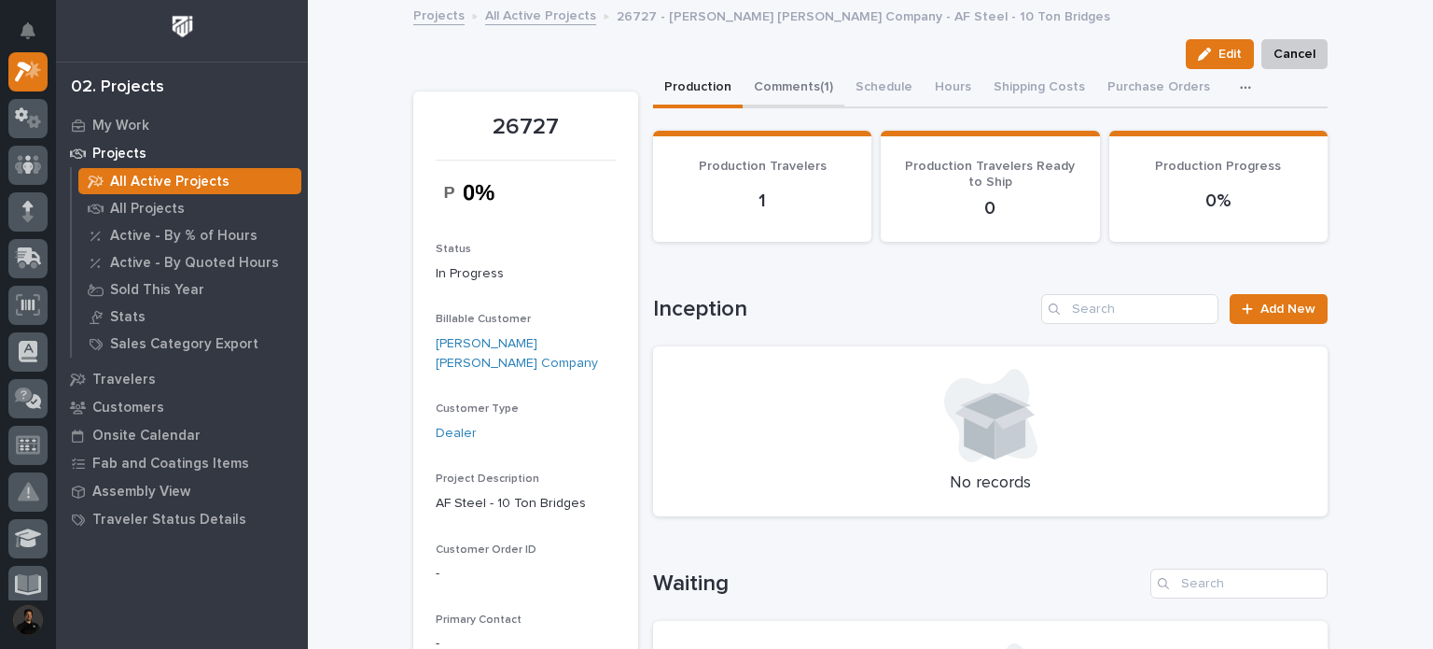
click at [770, 69] on button "Comments (1)" at bounding box center [794, 88] width 102 height 39
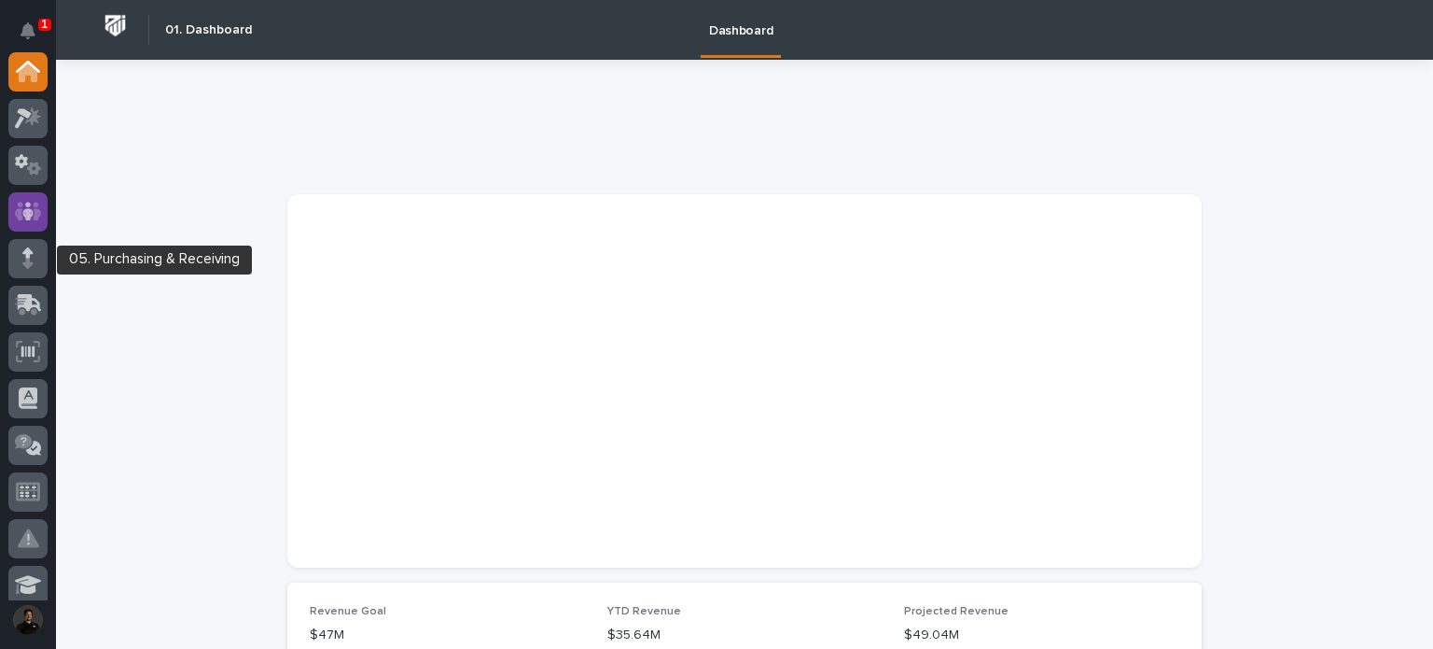
click at [37, 202] on icon at bounding box center [28, 211] width 27 height 21
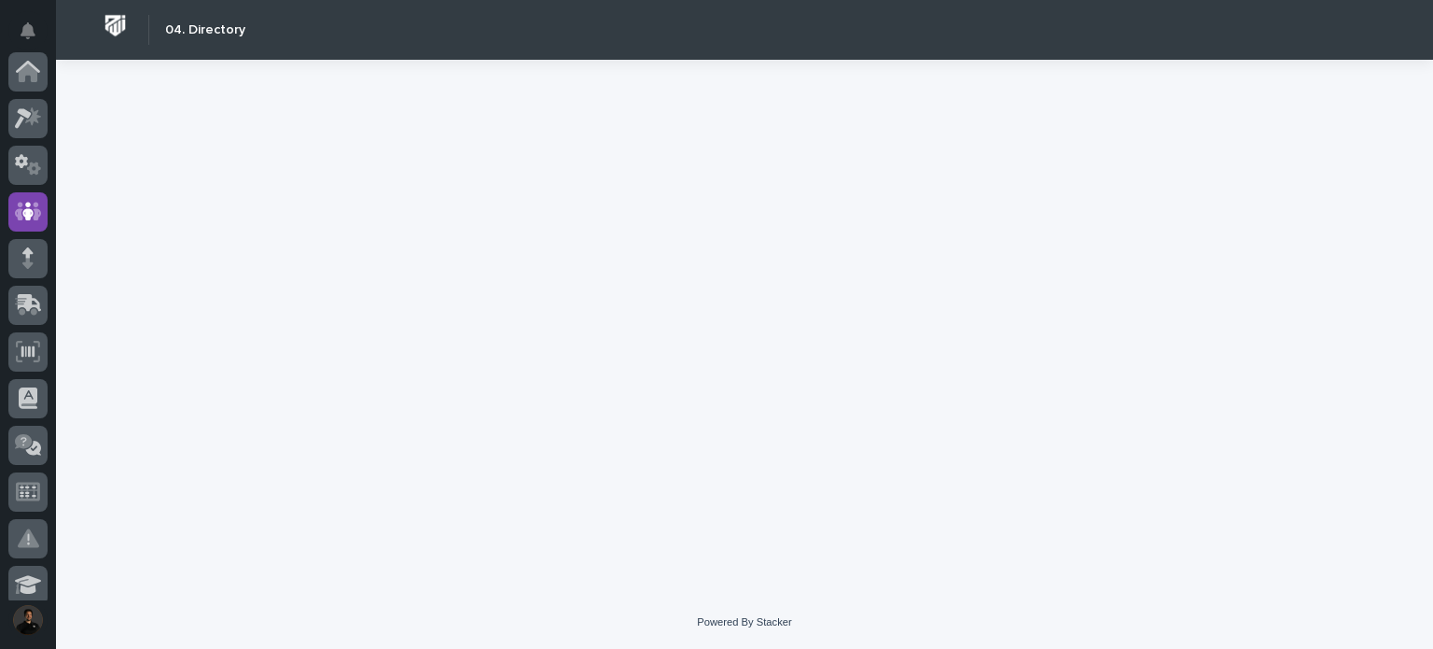
scroll to position [140, 0]
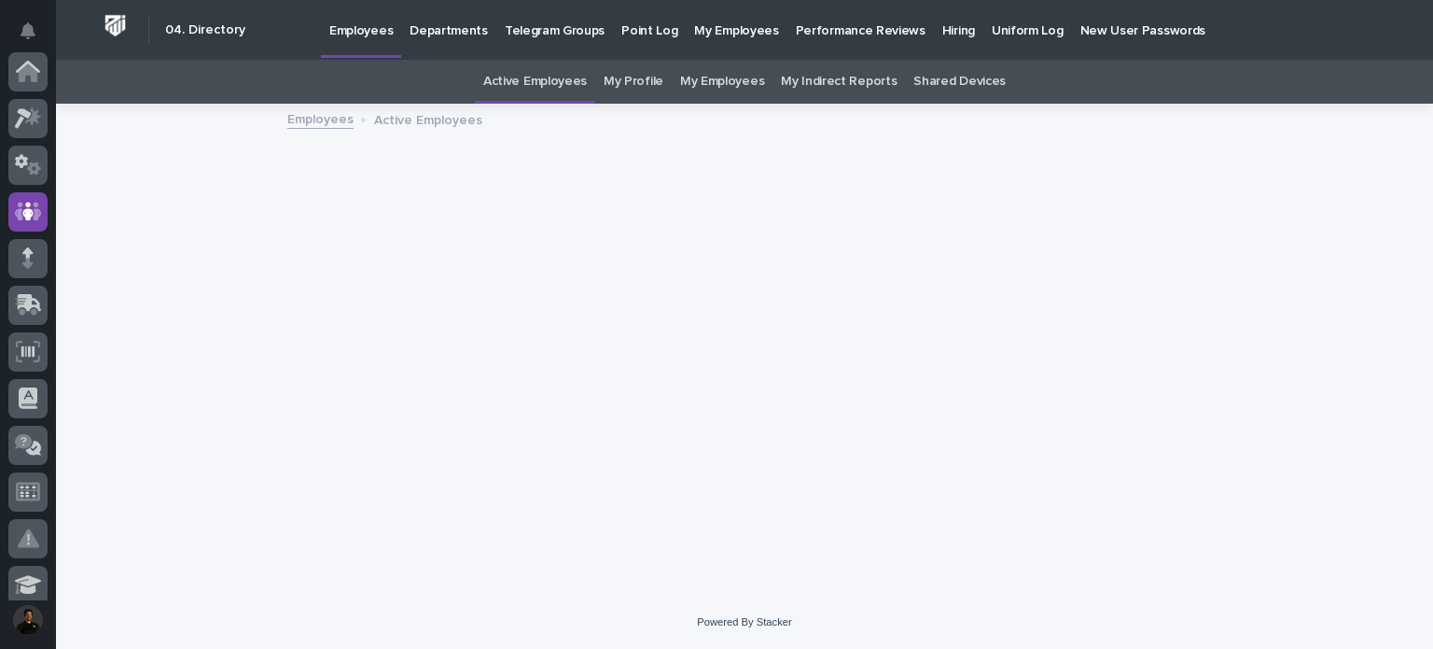
scroll to position [140, 0]
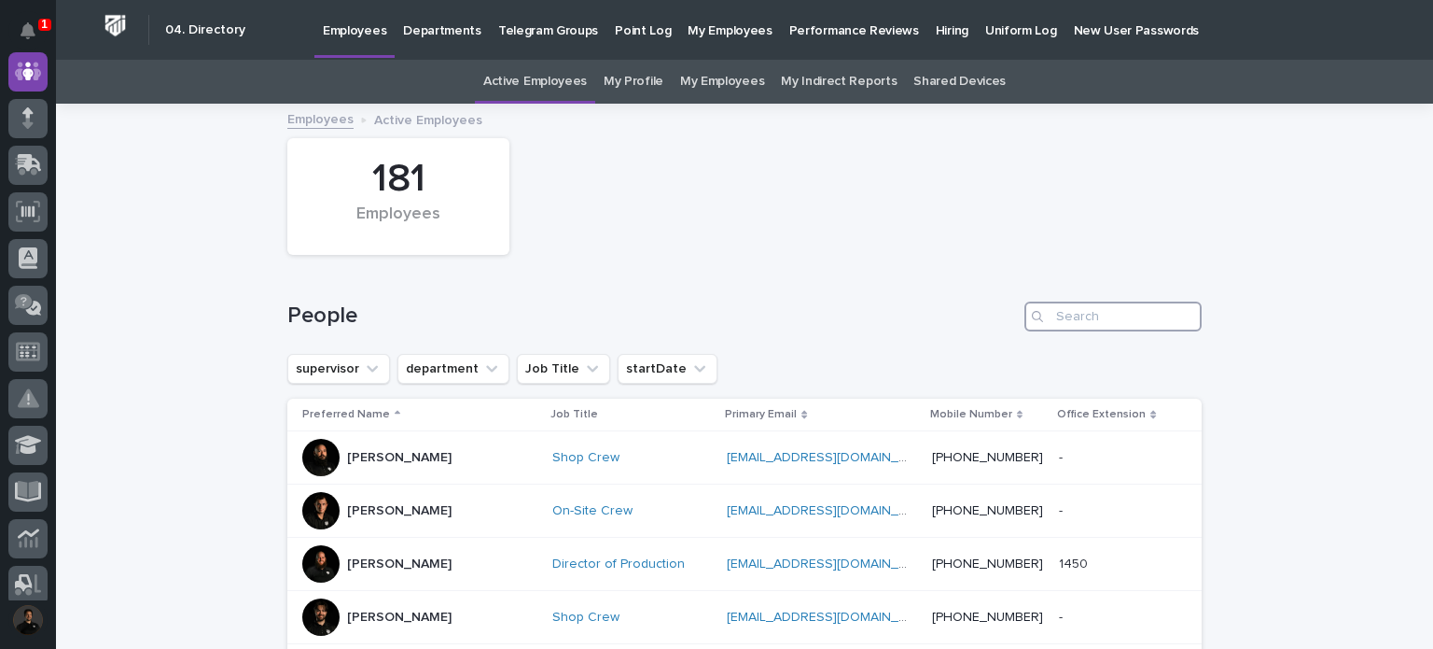
click at [1056, 306] on input "Search" at bounding box center [1113, 316] width 177 height 30
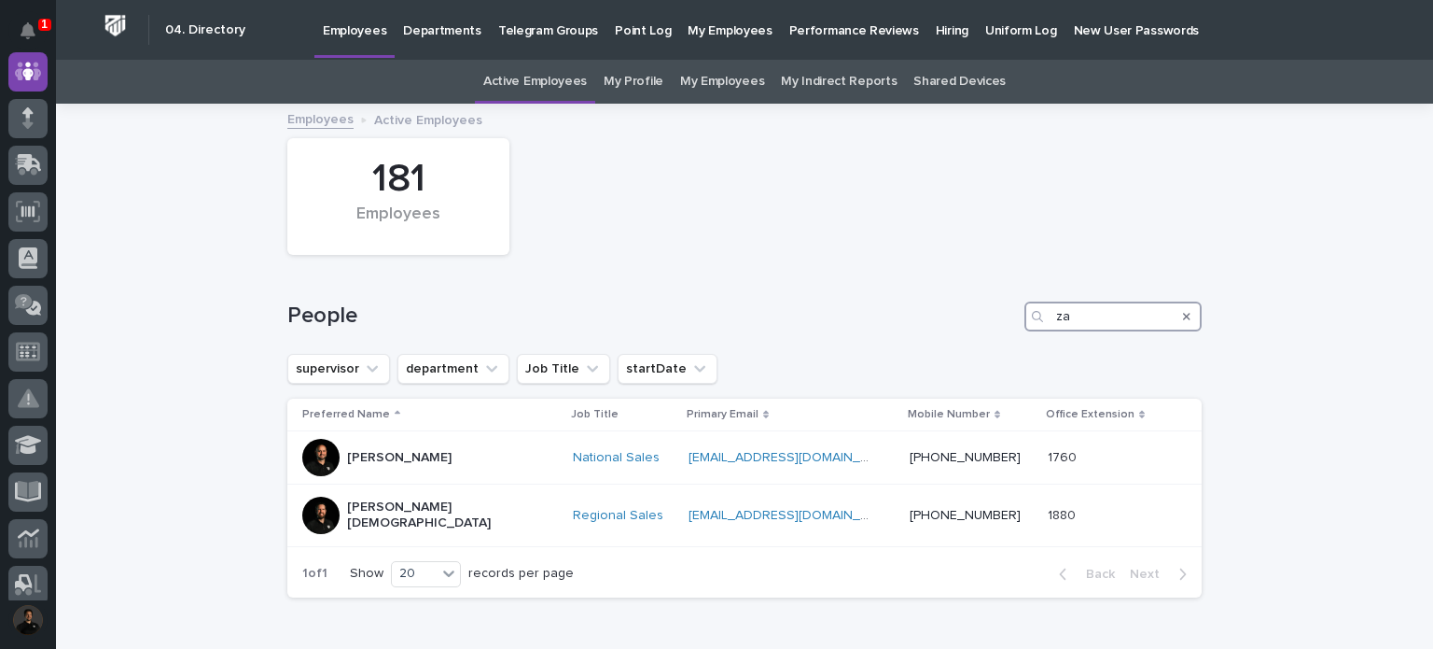
type input "z"
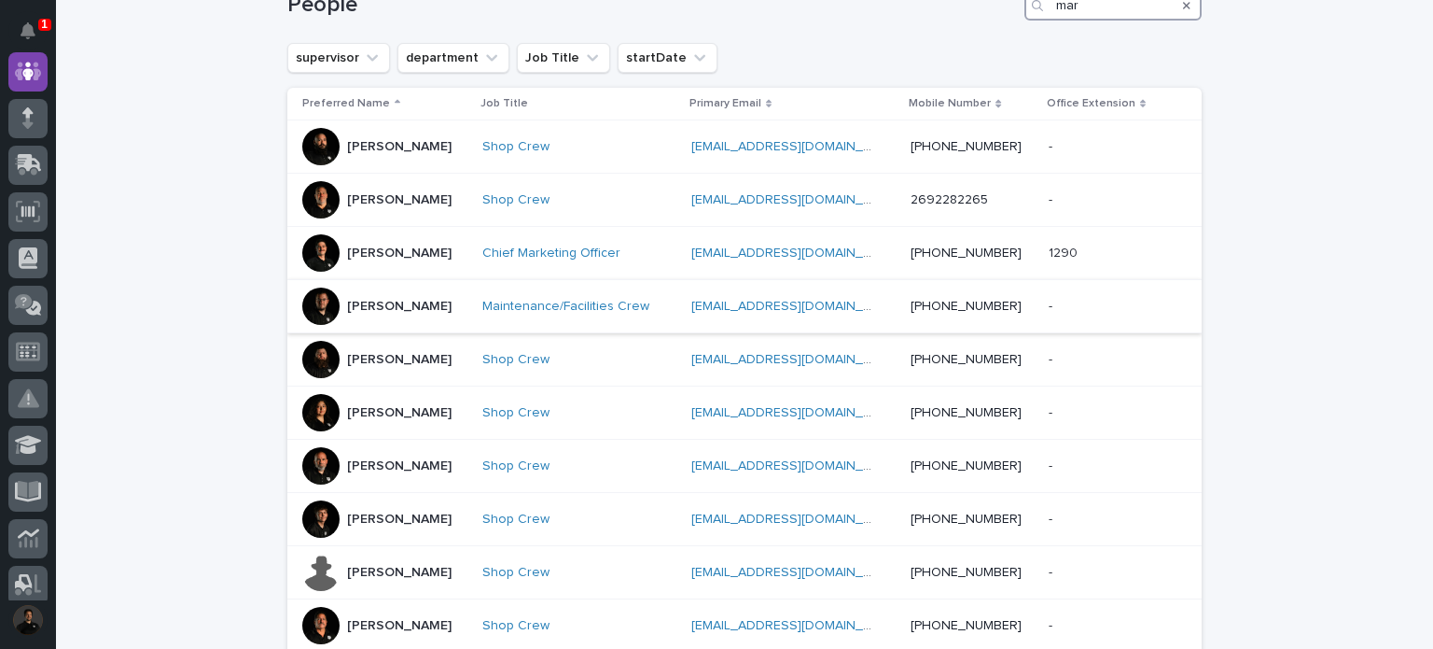
scroll to position [62, 0]
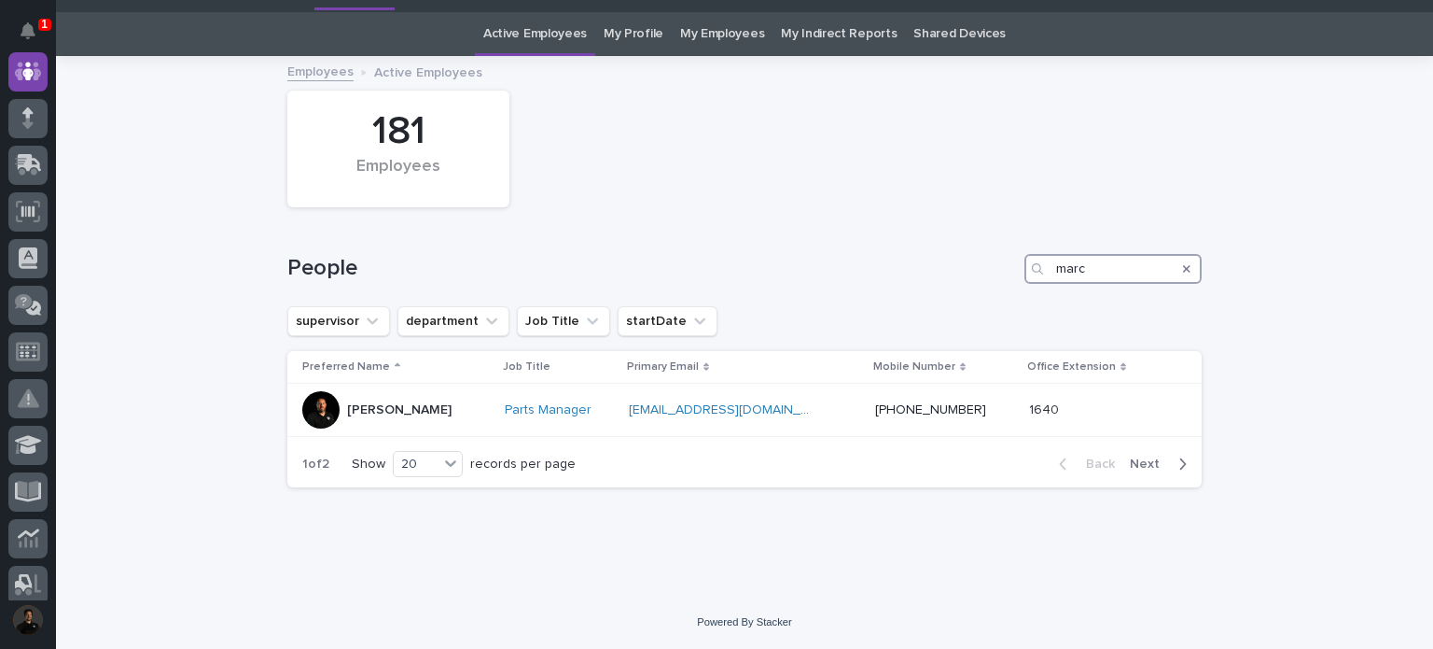
scroll to position [47, 0]
type input "marc"
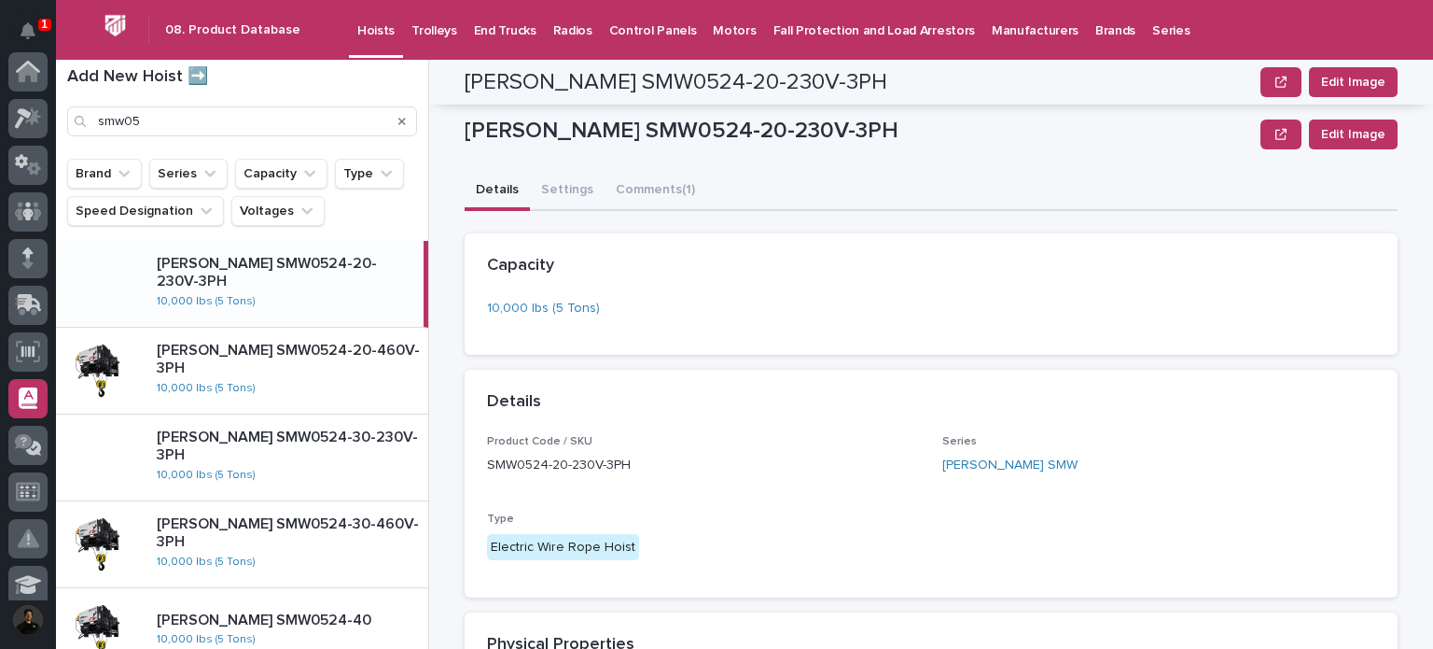
scroll to position [622, 0]
